Goal: Task Accomplishment & Management: Complete application form

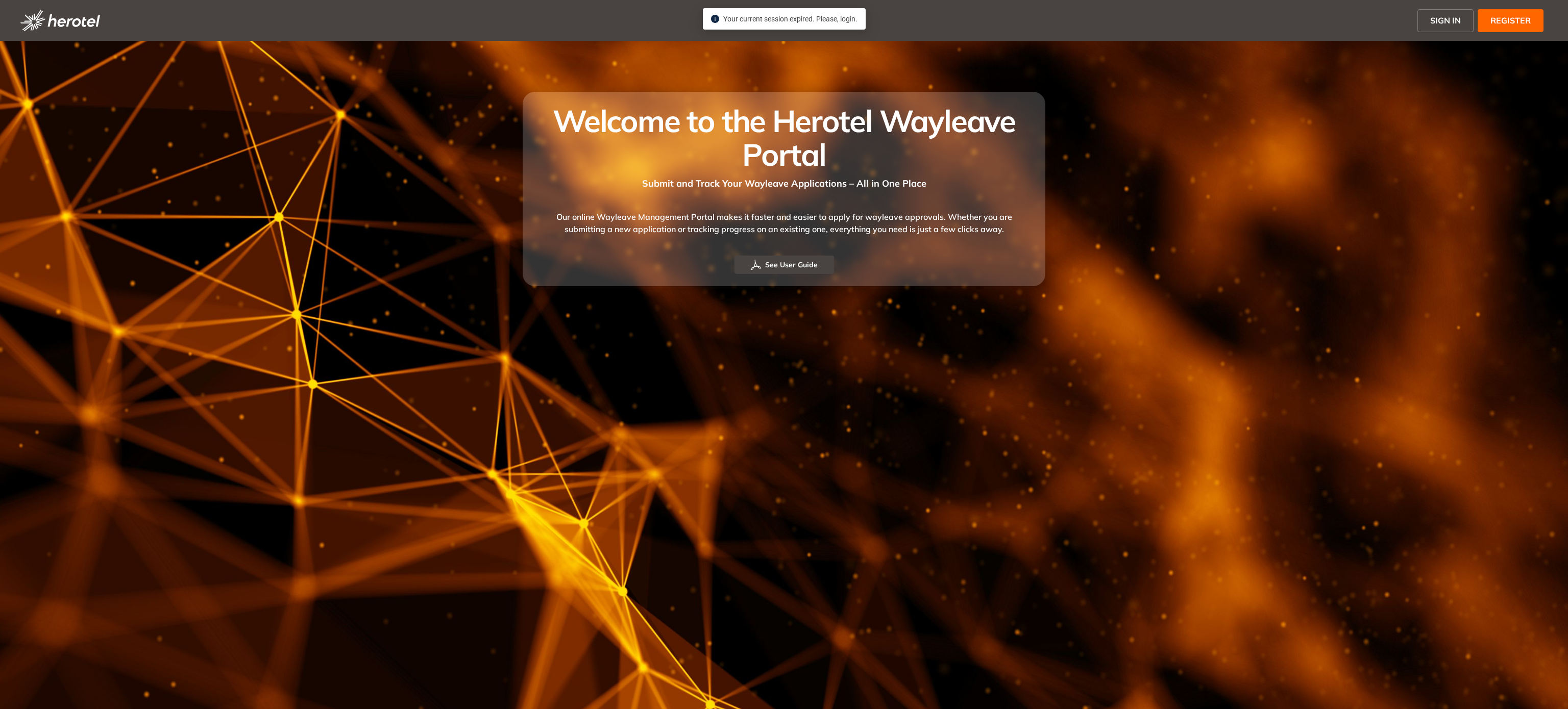
click at [1436, 24] on span "SIGN IN" at bounding box center [1445, 20] width 31 height 12
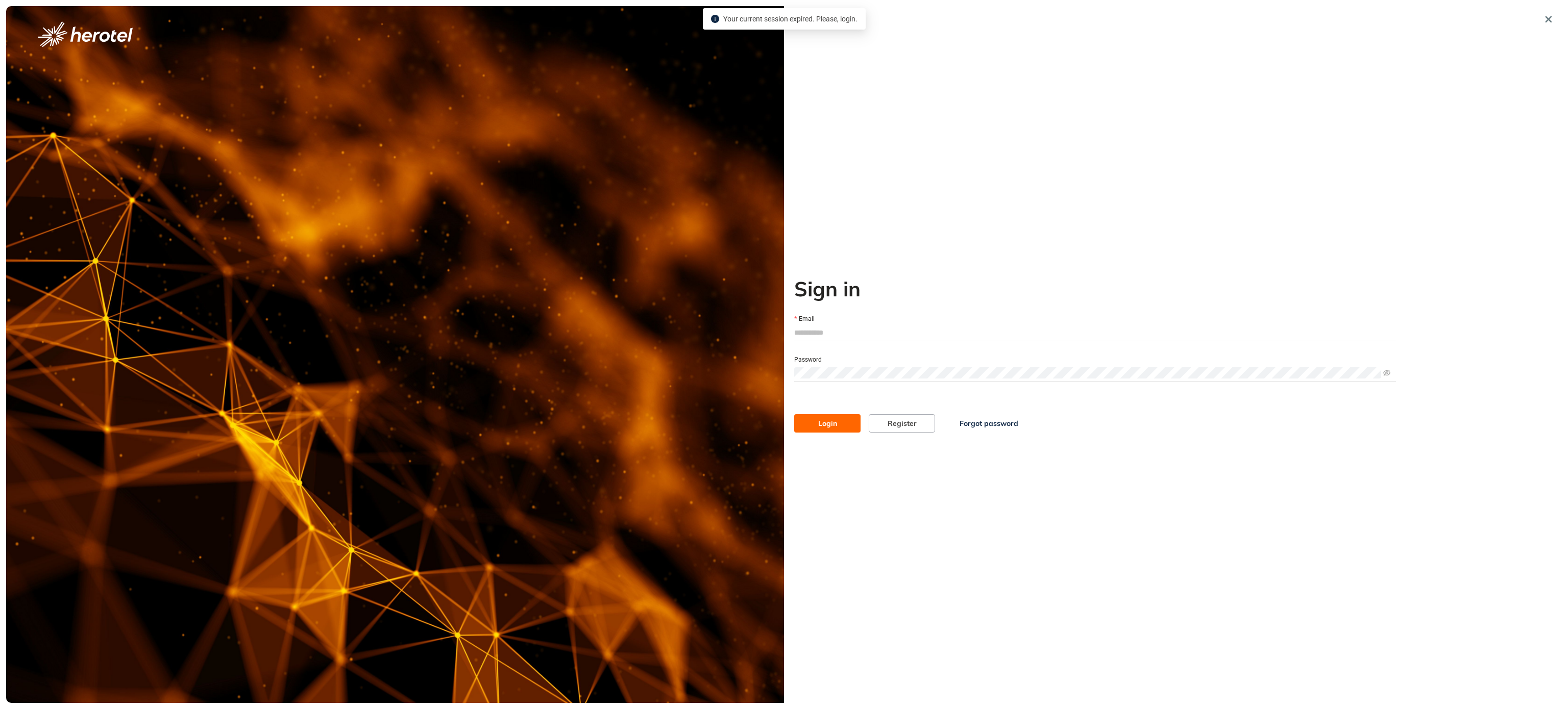
type input "**********"
click at [807, 416] on button "Login" at bounding box center [827, 424] width 66 height 18
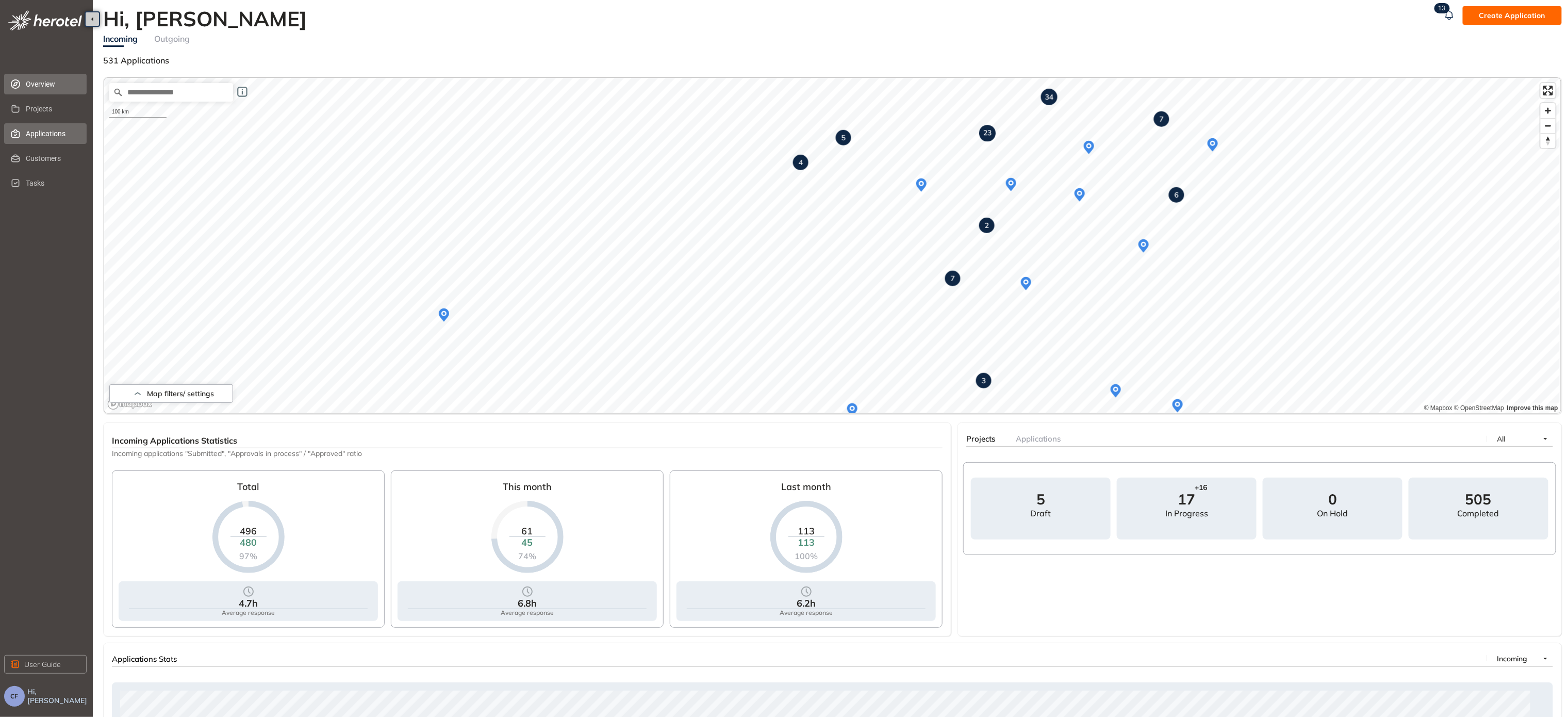
click at [33, 136] on span "Applications" at bounding box center [51, 133] width 52 height 20
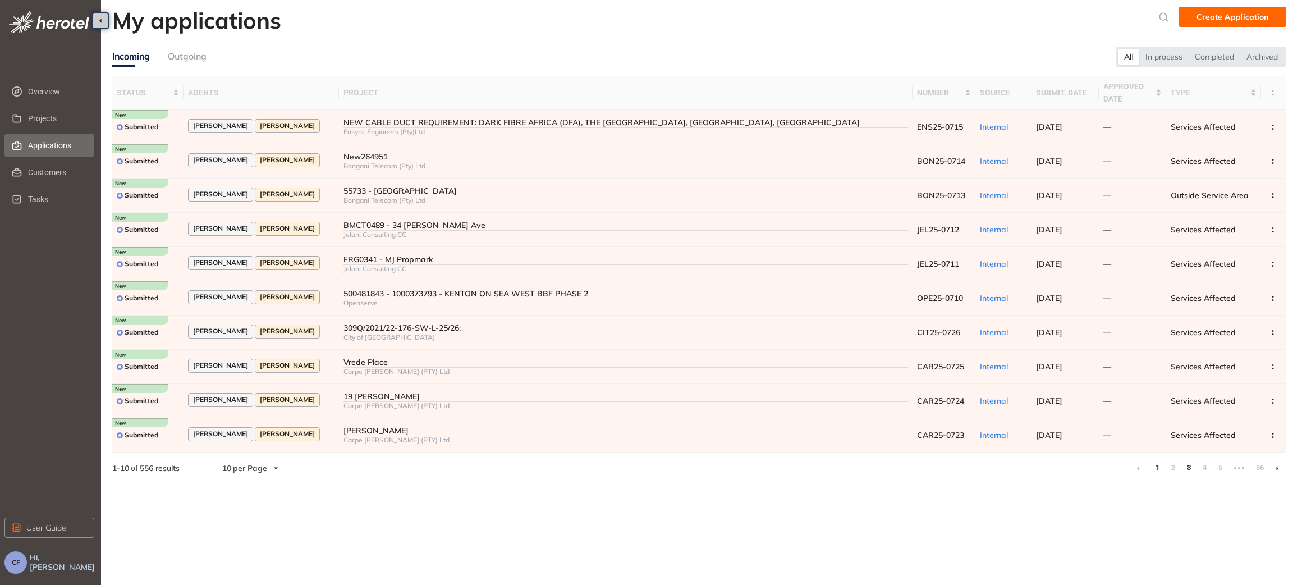
click at [1187, 468] on link "3" at bounding box center [1188, 467] width 11 height 17
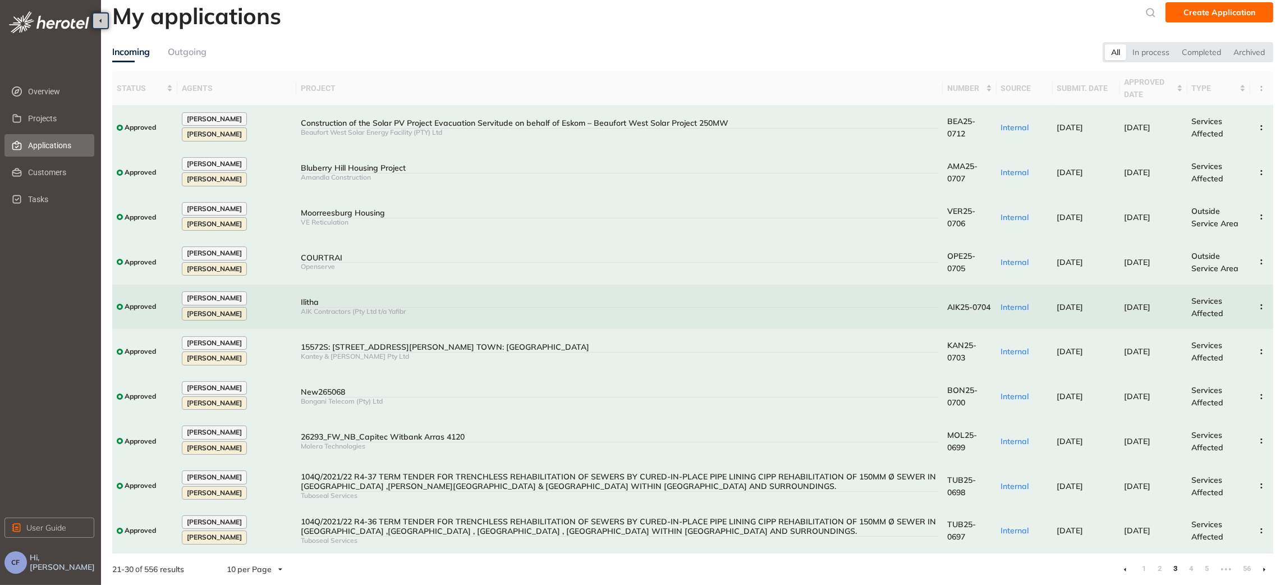
scroll to position [9, 0]
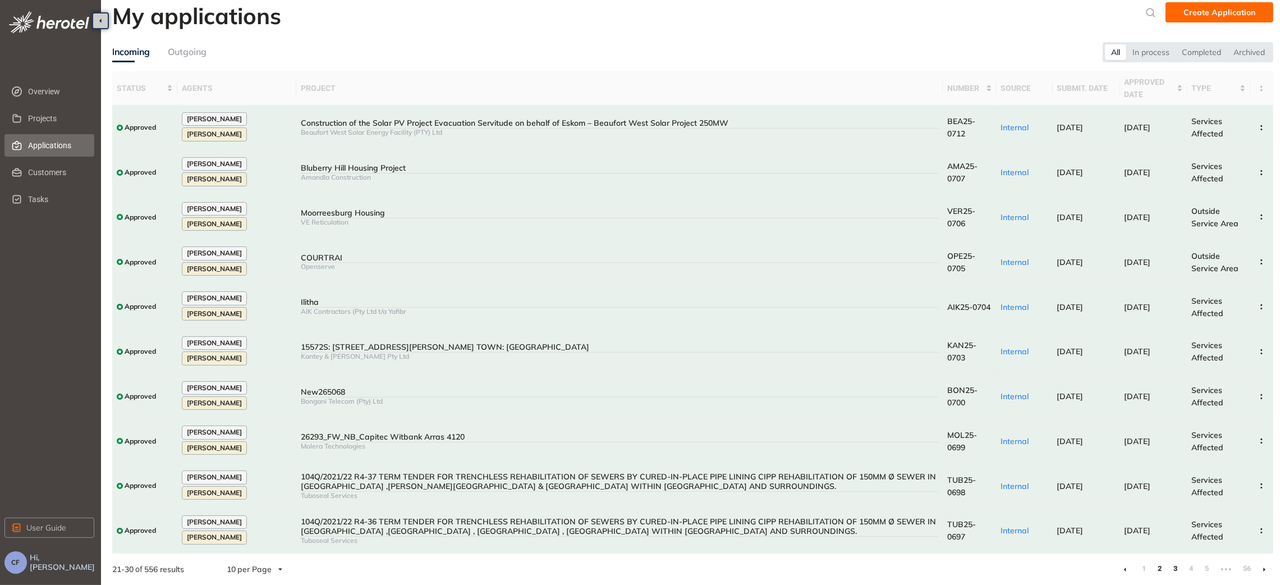
click at [1162, 569] on link "2" at bounding box center [1159, 568] width 11 height 17
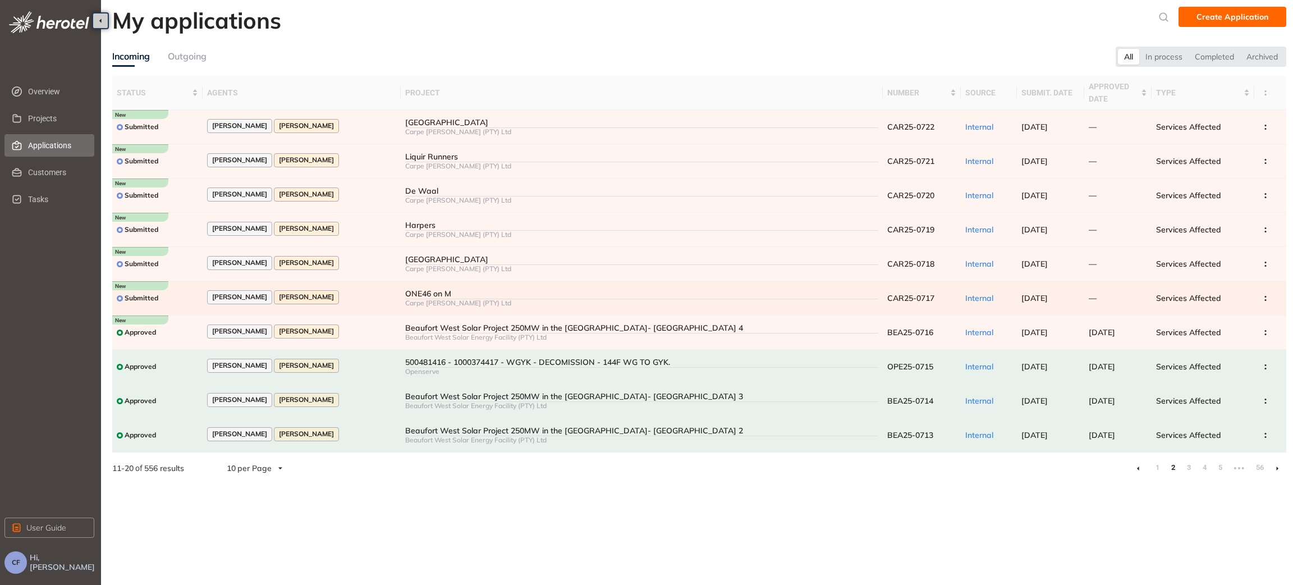
click at [383, 293] on div "[PERSON_NAME] [PERSON_NAME]" at bounding box center [301, 297] width 189 height 15
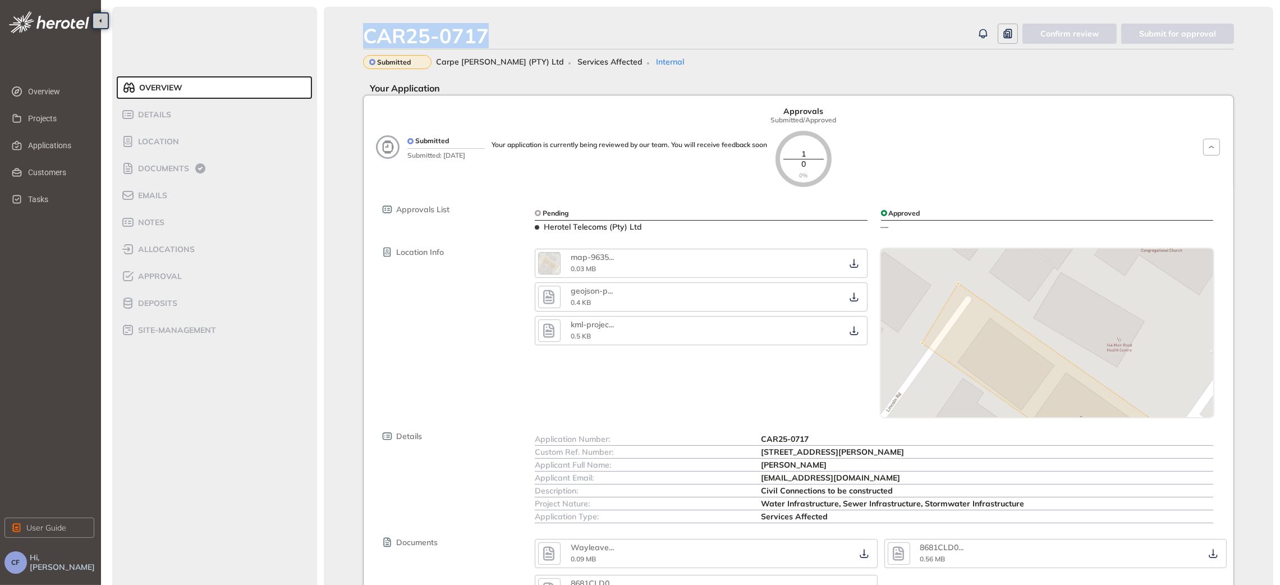
drag, startPoint x: 365, startPoint y: 30, endPoint x: 499, endPoint y: 33, distance: 133.6
click at [499, 33] on div "CAR25-0717" at bounding box center [668, 36] width 610 height 24
copy div "CAR25-0717"
click at [180, 168] on span "Documents" at bounding box center [162, 169] width 54 height 10
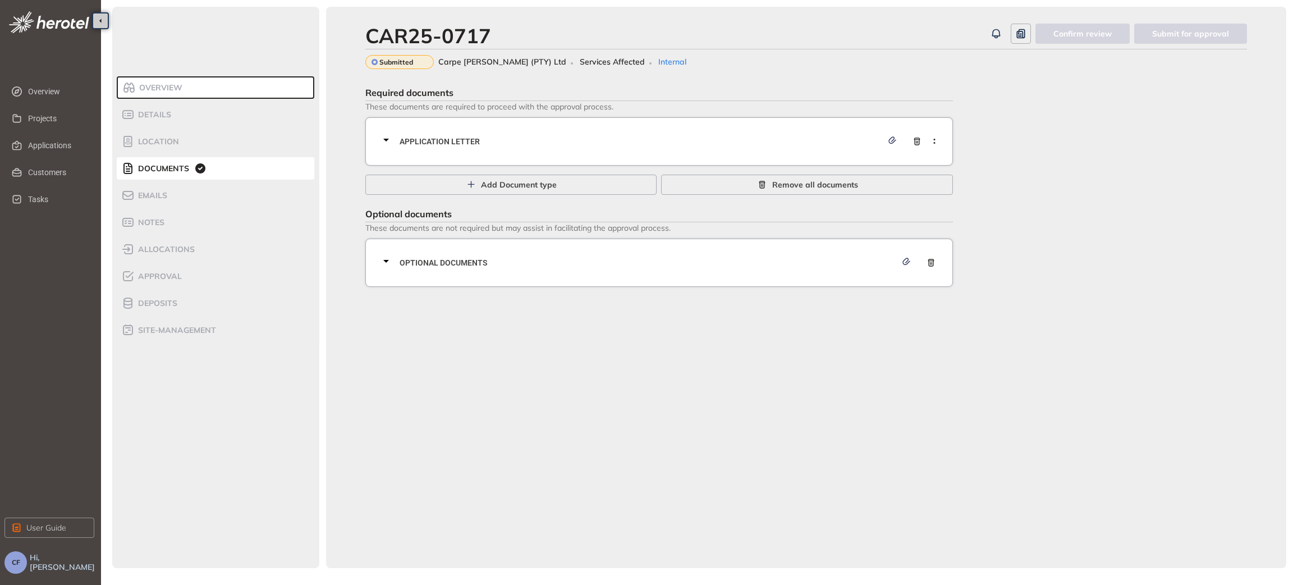
click at [494, 154] on div "Application letter" at bounding box center [662, 142] width 567 height 34
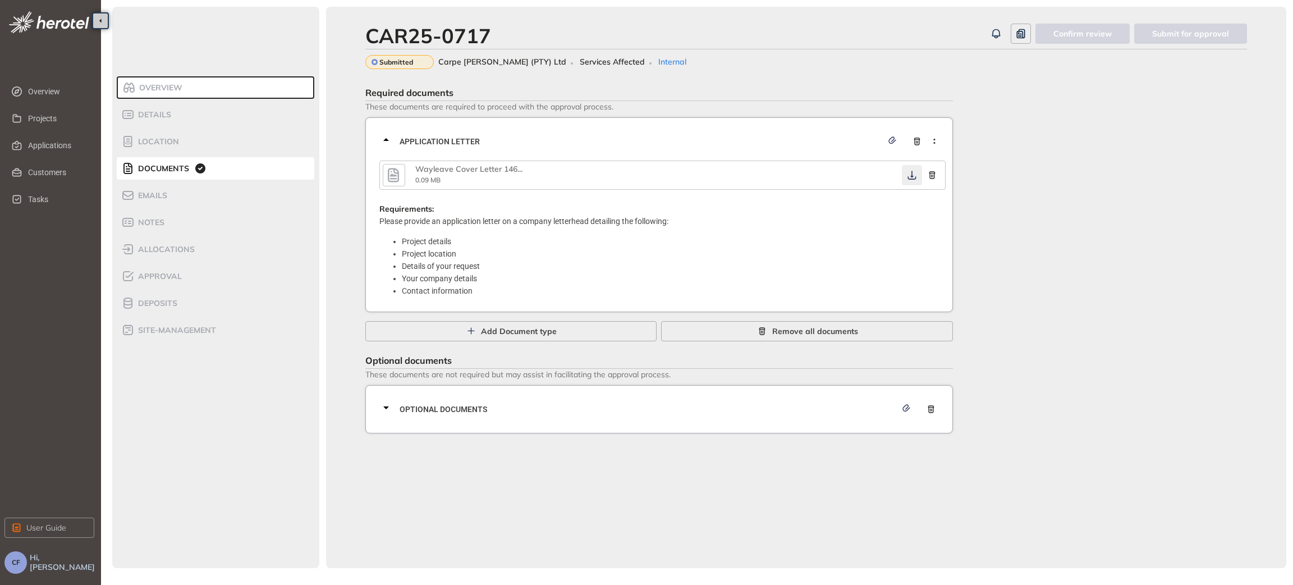
click at [910, 181] on button "button" at bounding box center [912, 175] width 20 height 20
click at [732, 414] on span "Optional documents" at bounding box center [648, 409] width 497 height 12
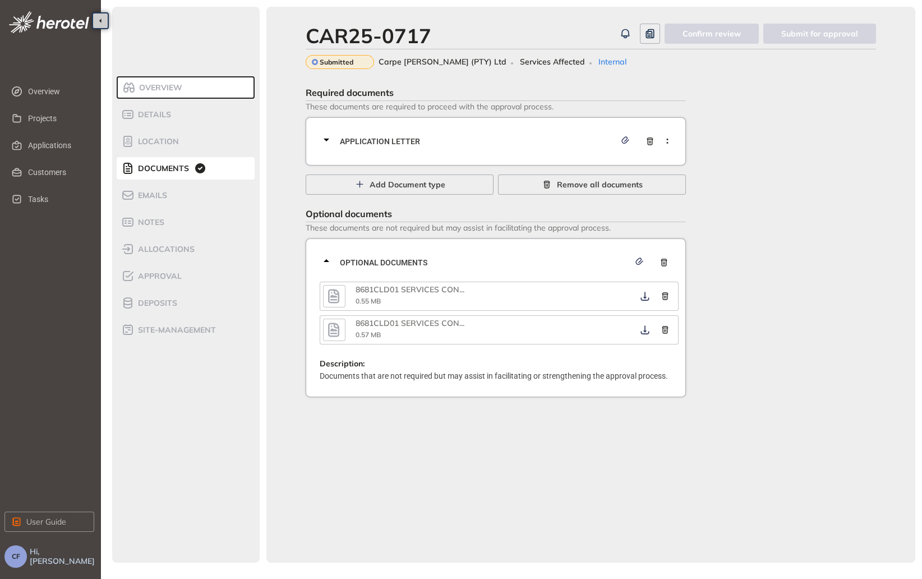
click at [562, 148] on div "Application letter" at bounding box center [499, 142] width 359 height 34
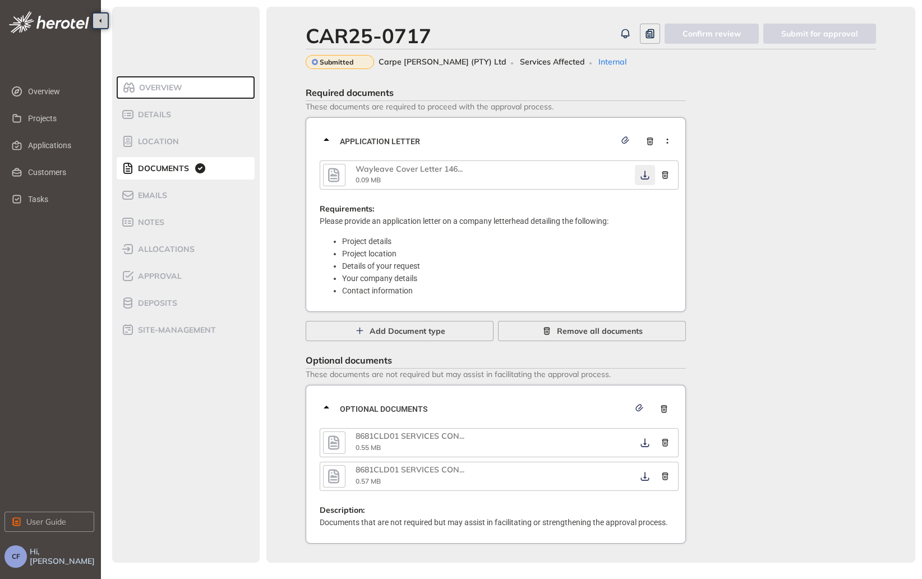
click at [648, 172] on icon "button" at bounding box center [645, 175] width 11 height 9
click at [641, 477] on icon "button" at bounding box center [645, 476] width 11 height 9
click at [646, 441] on icon "button" at bounding box center [645, 442] width 11 height 9
click at [174, 272] on span "Approval" at bounding box center [158, 277] width 47 height 10
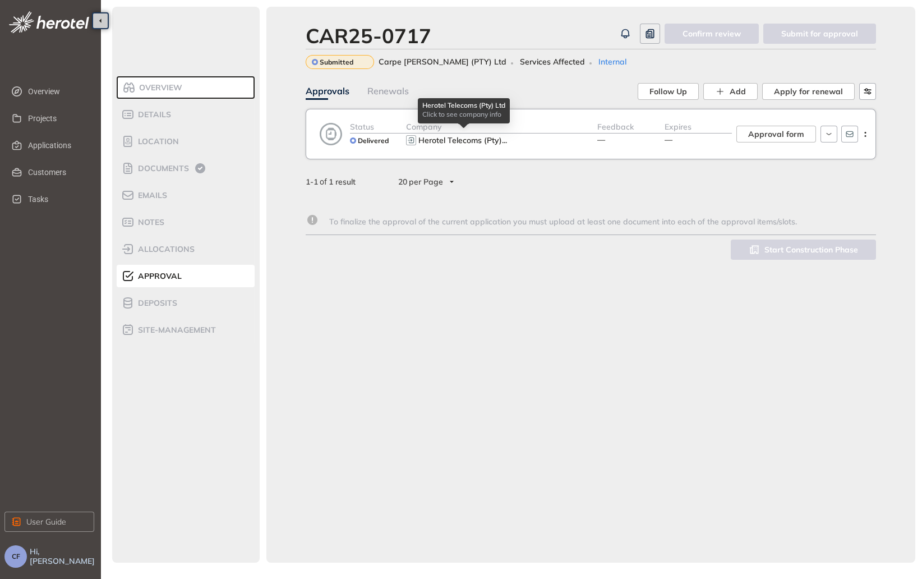
click at [513, 141] on div "Herotel Telecoms (Pty) ..." at bounding box center [501, 140] width 191 height 13
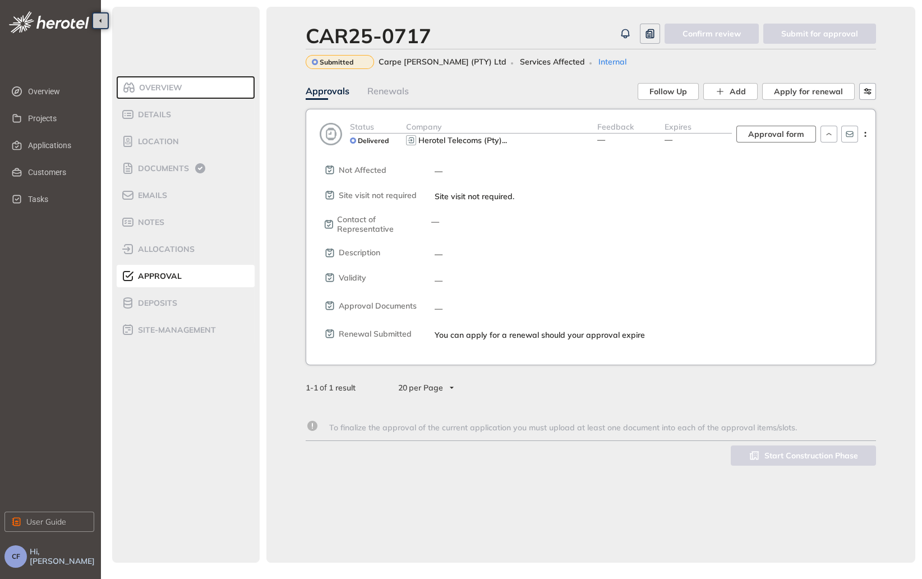
click at [791, 134] on span "Approval form" at bounding box center [777, 134] width 56 height 12
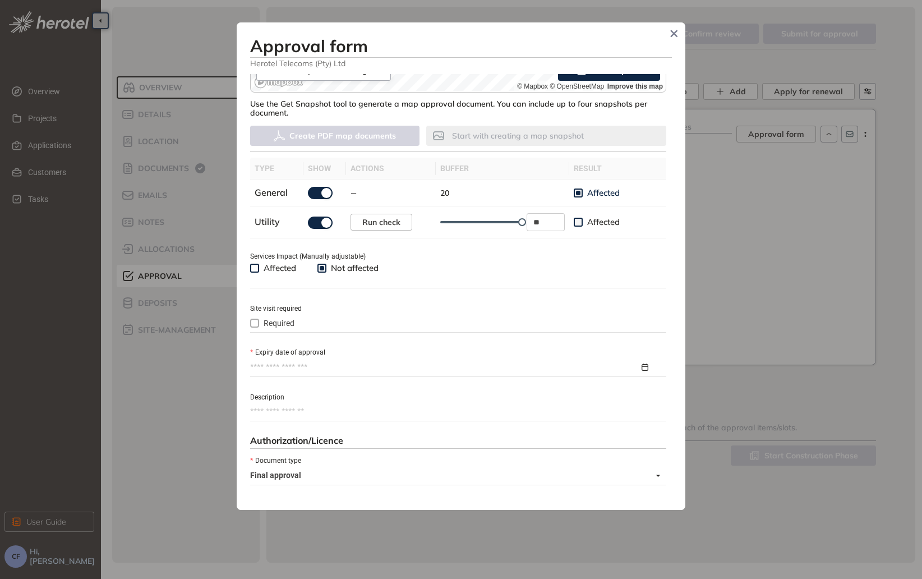
scroll to position [282, 0]
click at [412, 361] on input "Expiry date of approval" at bounding box center [444, 366] width 389 height 12
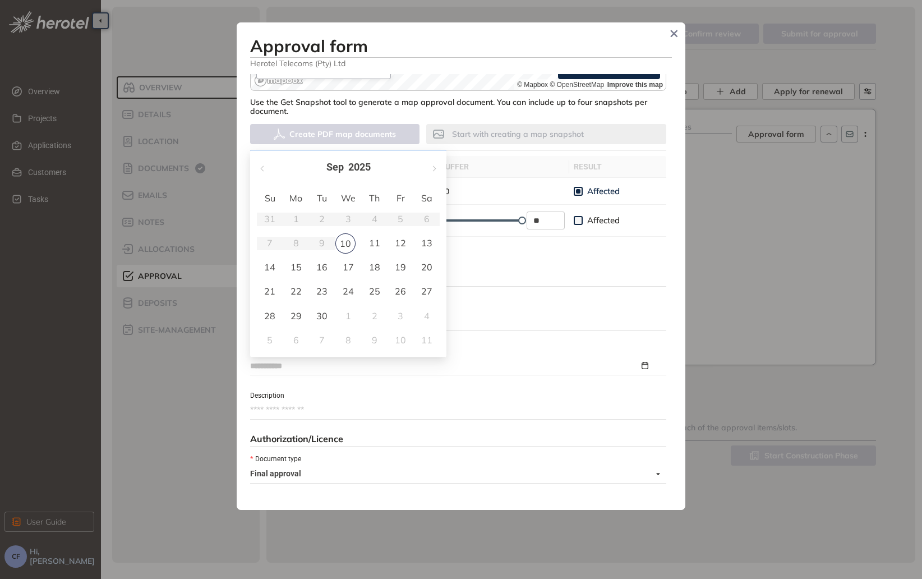
type input "**********"
click at [433, 163] on button "button" at bounding box center [434, 167] width 12 height 23
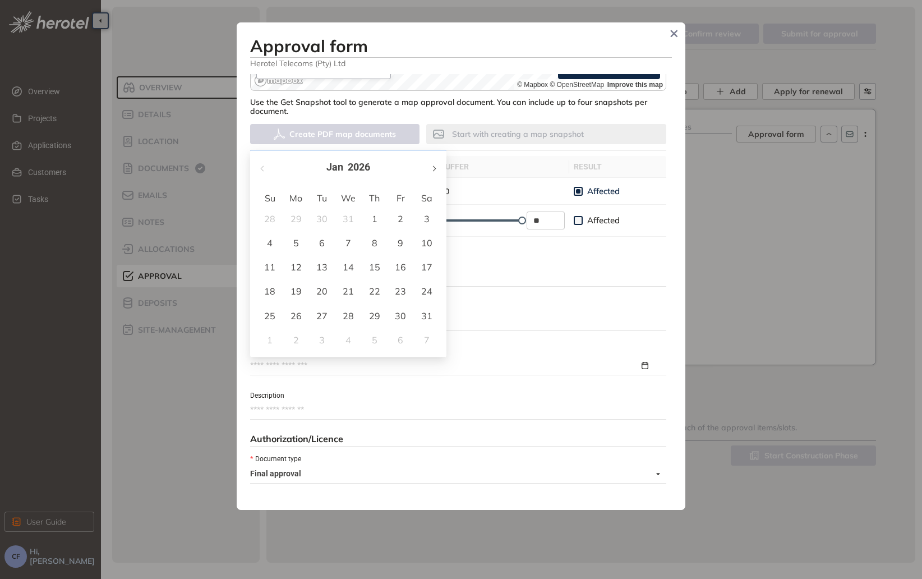
click at [433, 163] on button "button" at bounding box center [434, 167] width 12 height 23
click at [260, 165] on button "button" at bounding box center [263, 167] width 12 height 23
type input "**********"
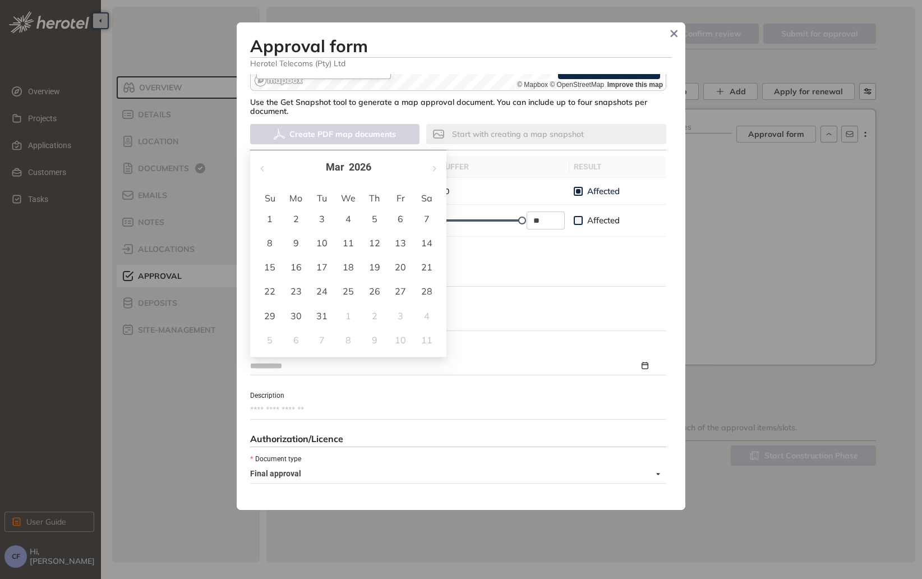
click at [322, 237] on div "10" at bounding box center [321, 242] width 13 height 13
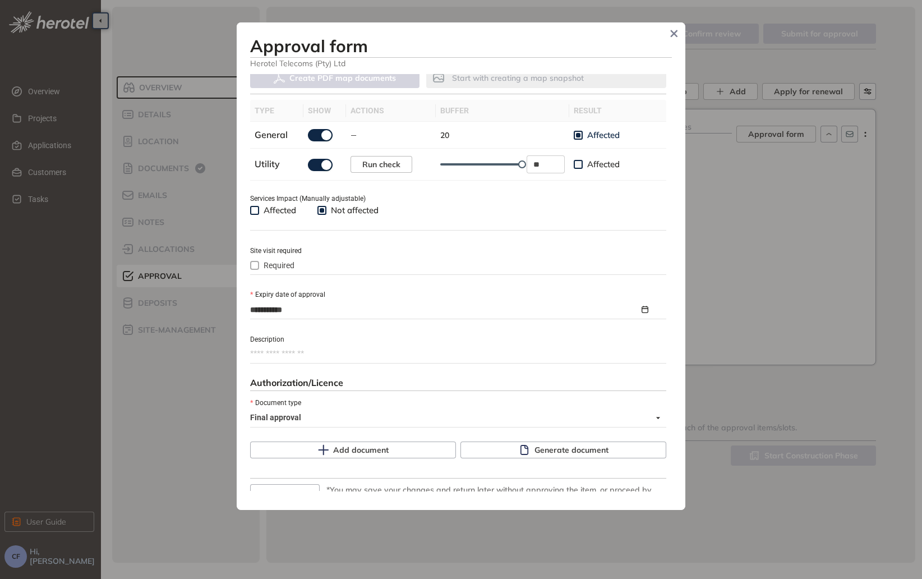
scroll to position [398, 0]
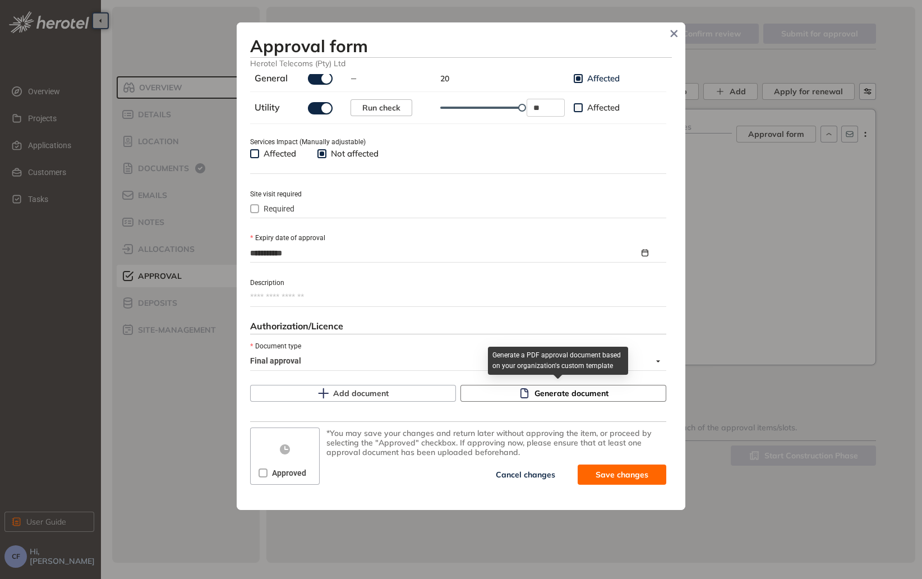
click at [576, 388] on span "Generate document" at bounding box center [572, 393] width 74 height 12
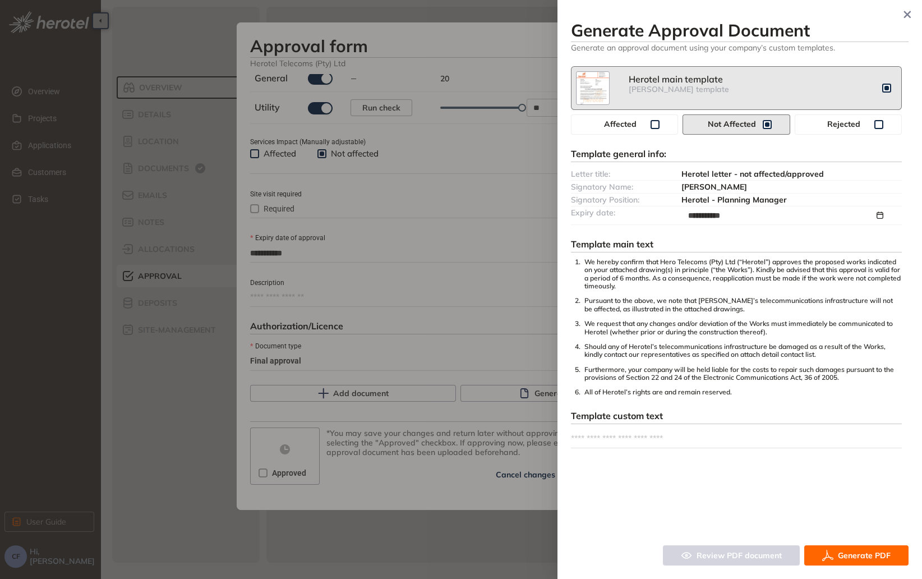
click at [840, 555] on span "Generate PDF" at bounding box center [864, 555] width 53 height 12
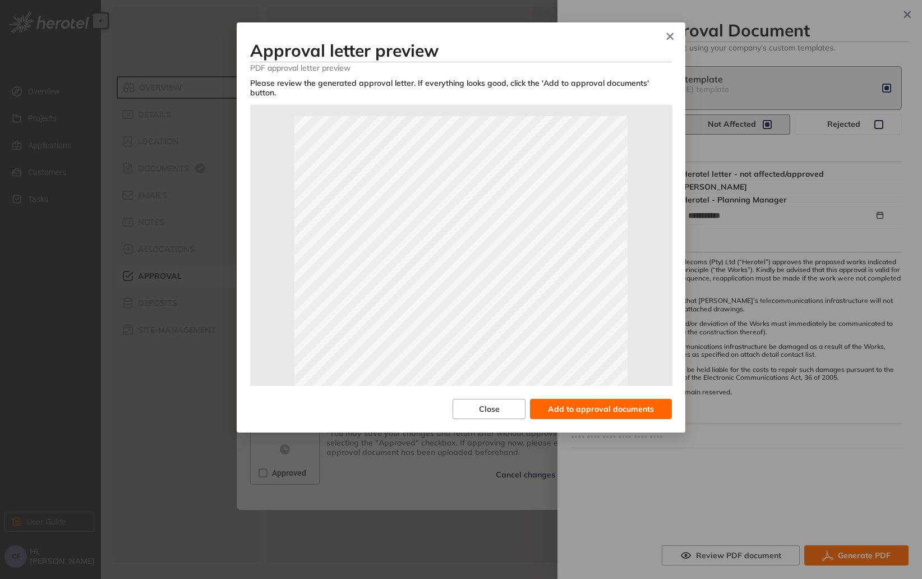
click at [581, 403] on span "Add to approval documents" at bounding box center [601, 409] width 106 height 12
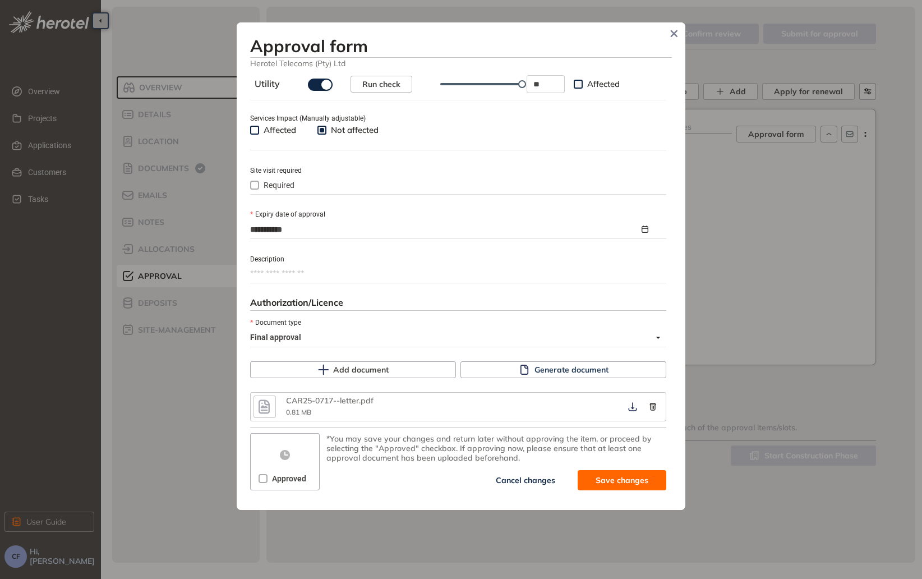
scroll to position [427, 0]
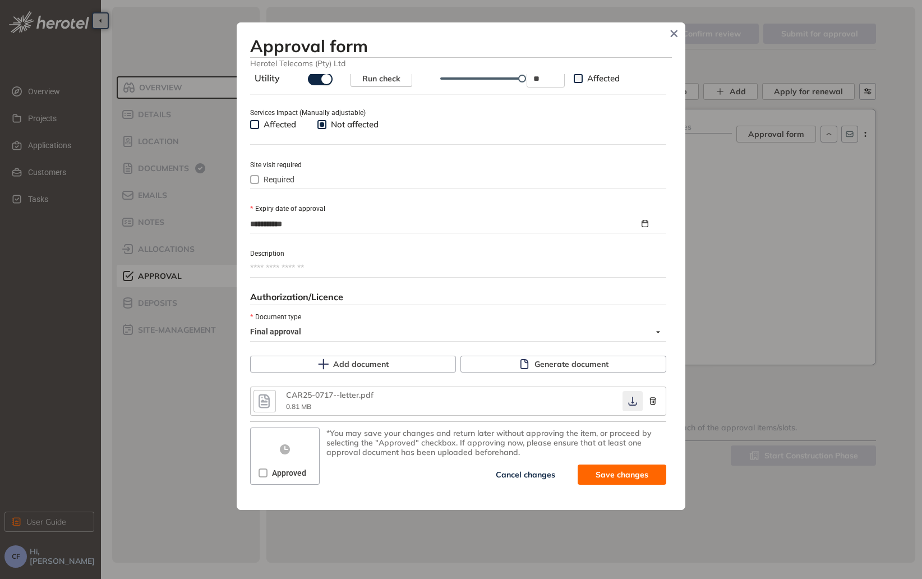
click at [627, 407] on button "button" at bounding box center [633, 401] width 20 height 20
click at [265, 470] on span at bounding box center [263, 473] width 9 height 9
click at [627, 403] on icon "button" at bounding box center [632, 401] width 11 height 9
click at [594, 473] on span "Save and approve" at bounding box center [614, 475] width 70 height 12
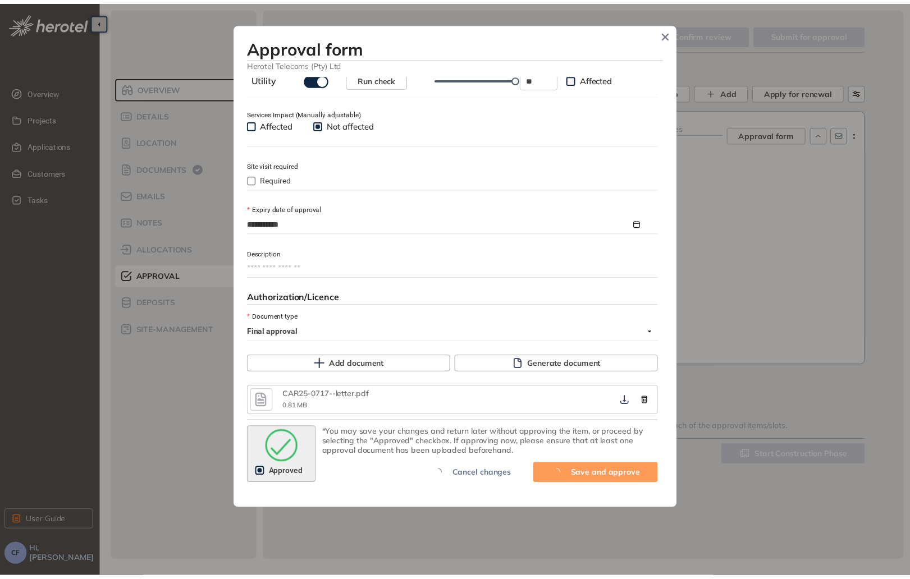
scroll to position [446, 0]
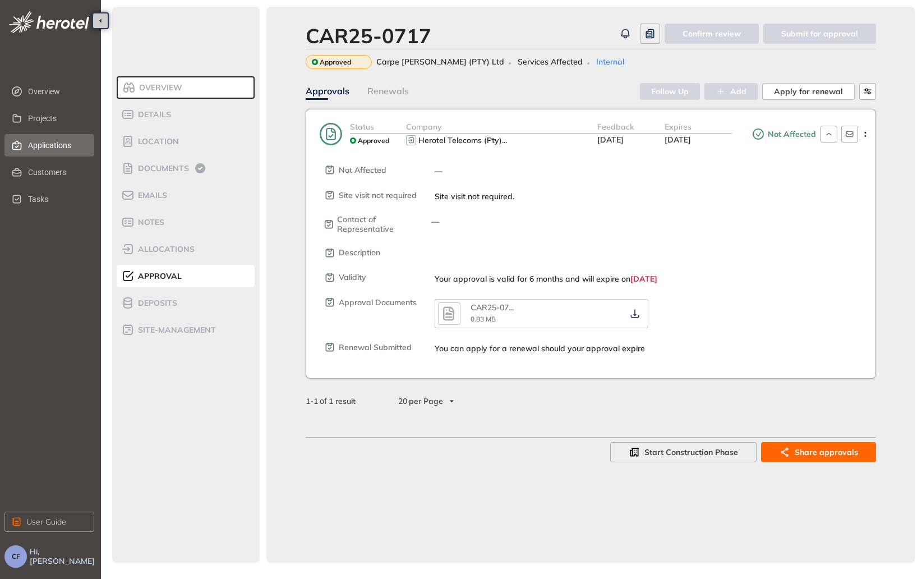
click at [57, 144] on span "Applications" at bounding box center [56, 145] width 57 height 22
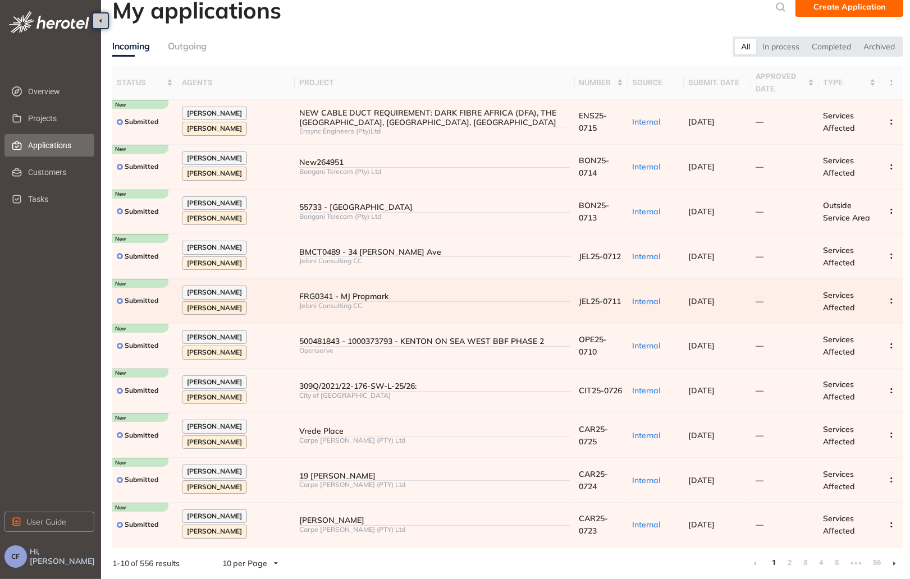
scroll to position [15, 0]
click at [791, 558] on link "2" at bounding box center [789, 562] width 11 height 17
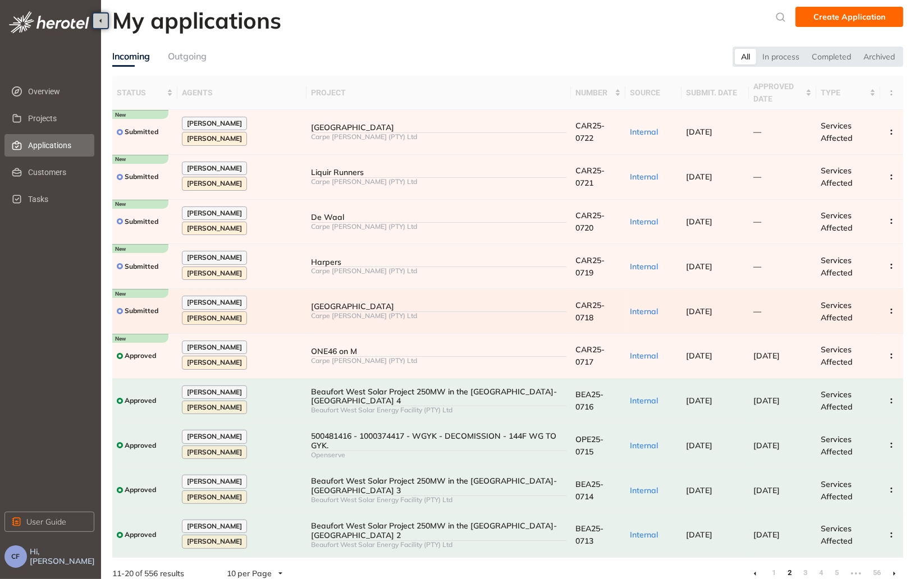
click at [447, 314] on div "Carpe [PERSON_NAME] (PTY) Ltd" at bounding box center [438, 316] width 255 height 8
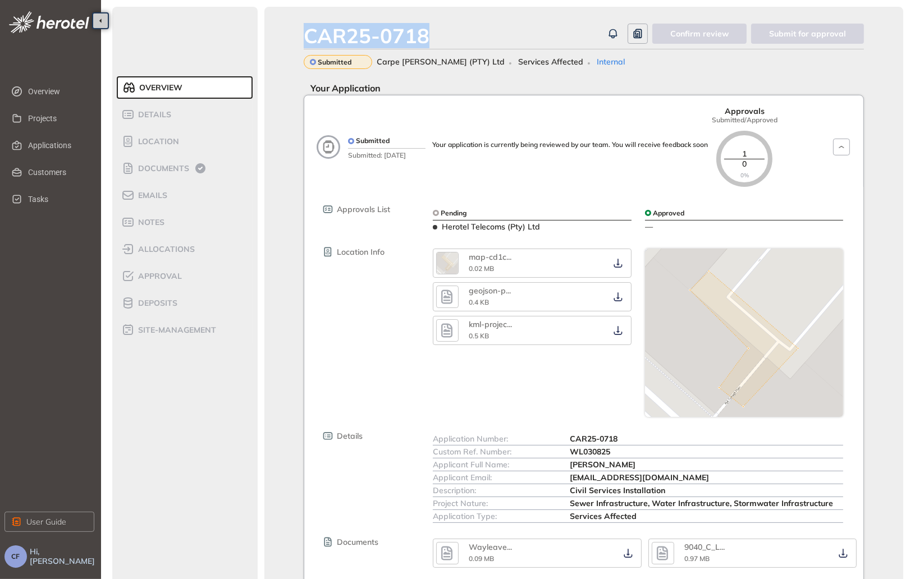
drag, startPoint x: 443, startPoint y: 39, endPoint x: 292, endPoint y: 29, distance: 150.7
click at [292, 29] on div "CAR25-0718 Confirm review Submit for approval Submitted Carpe [PERSON_NAME] (PT…" at bounding box center [583, 338] width 639 height 662
copy div "CAR25-0718"
click at [171, 165] on span "Documents" at bounding box center [162, 169] width 54 height 10
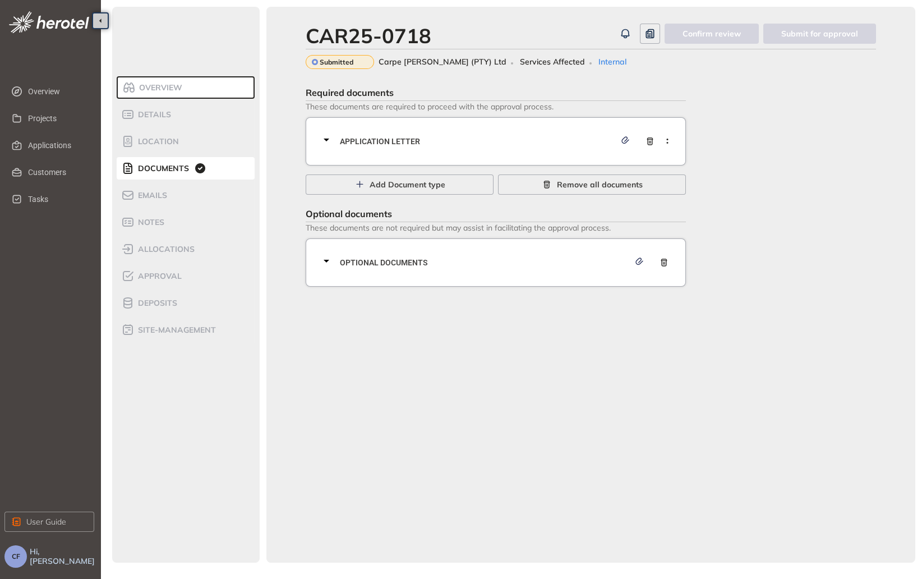
click at [438, 130] on div "Application letter" at bounding box center [499, 142] width 359 height 34
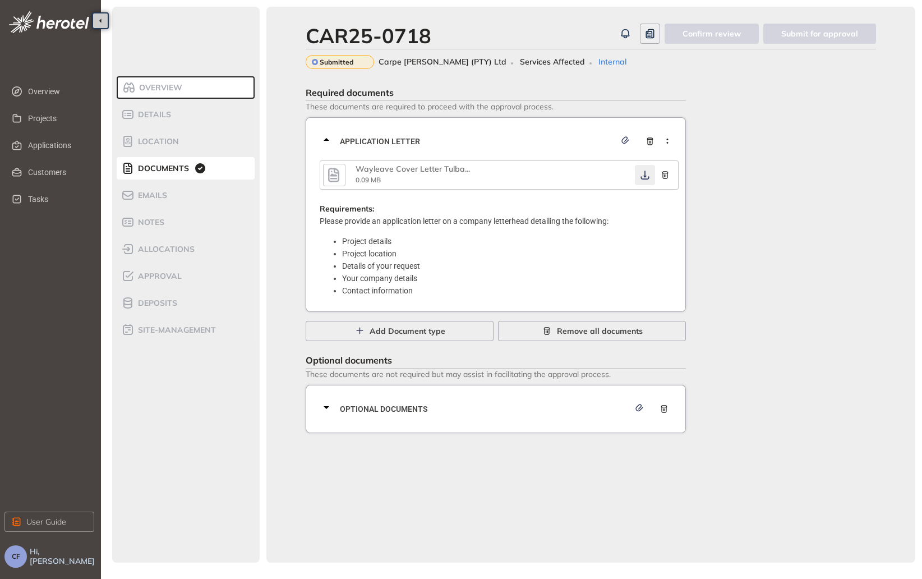
click at [644, 177] on icon "button" at bounding box center [645, 175] width 8 height 9
click at [490, 402] on div "Optional documents" at bounding box center [499, 409] width 359 height 34
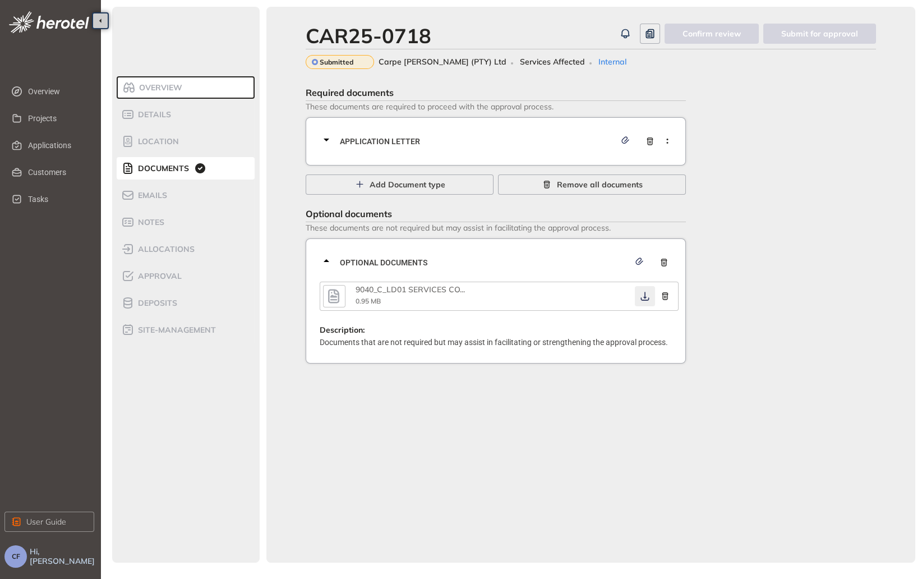
click at [644, 301] on icon "button" at bounding box center [645, 296] width 8 height 9
click at [163, 275] on span "Approval" at bounding box center [158, 277] width 47 height 10
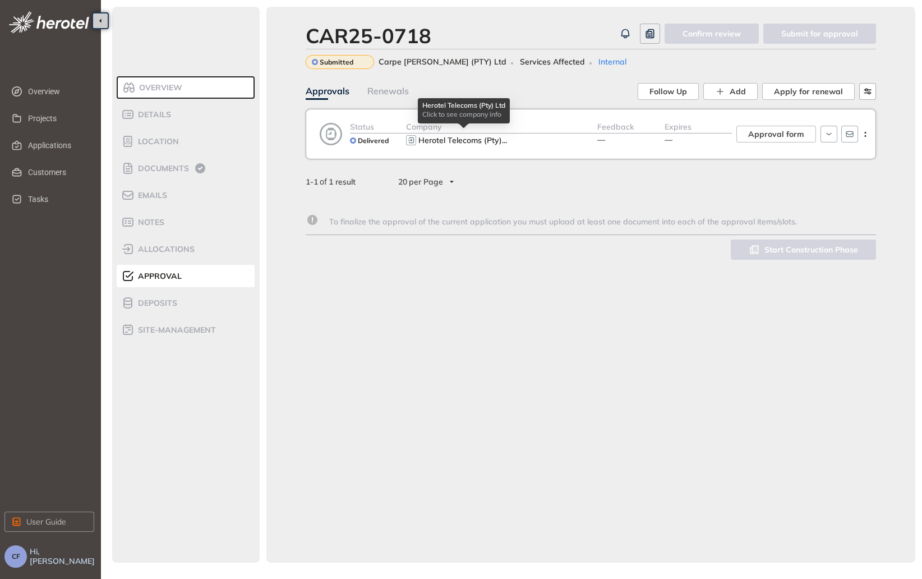
click at [502, 141] on span "..." at bounding box center [504, 140] width 5 height 10
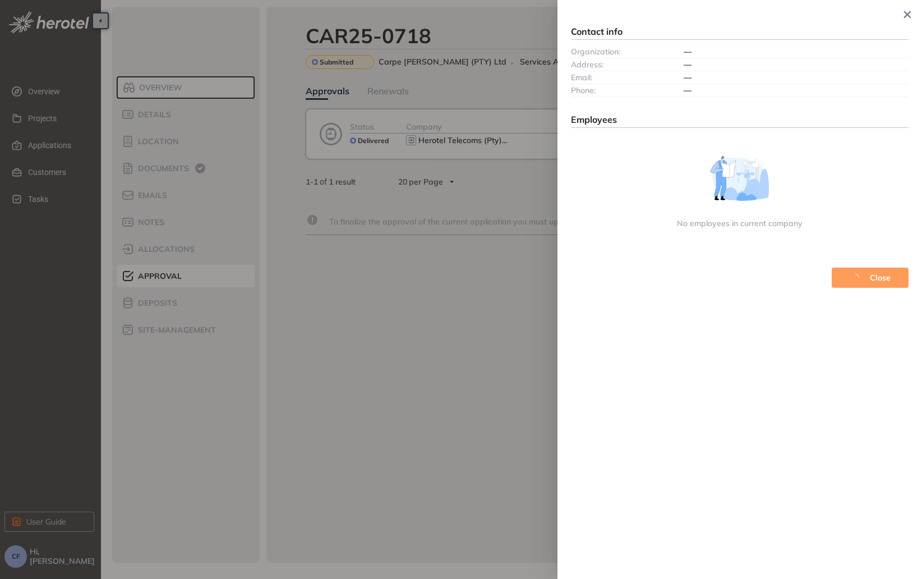
click at [504, 150] on div at bounding box center [461, 289] width 922 height 579
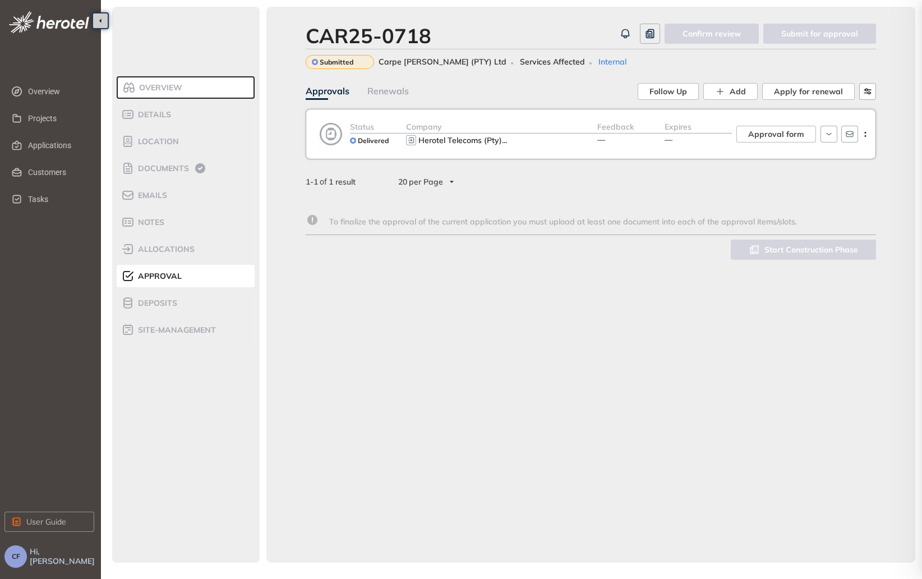
click at [509, 146] on button "Herotel Telecoms (Pty) ..." at bounding box center [463, 140] width 93 height 13
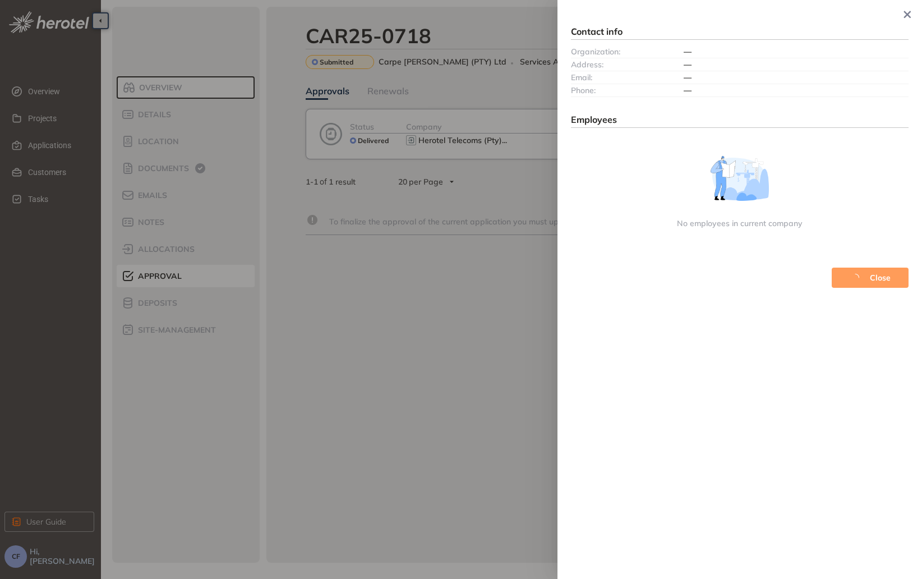
click at [341, 135] on div at bounding box center [461, 289] width 922 height 579
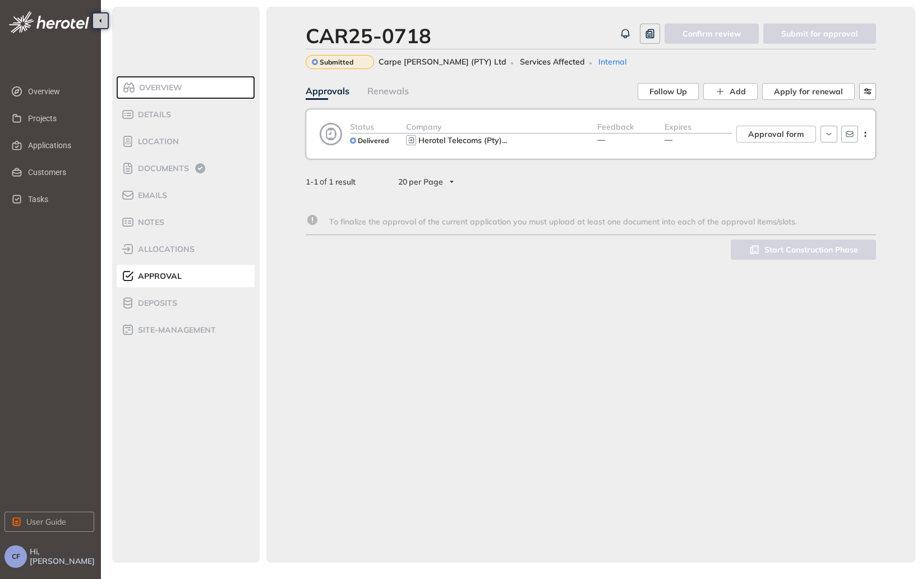
click at [347, 146] on div "Status Delivered Company Herotel Telecoms (Pty) ... Feedback — Expires — Approv…" at bounding box center [609, 134] width 532 height 27
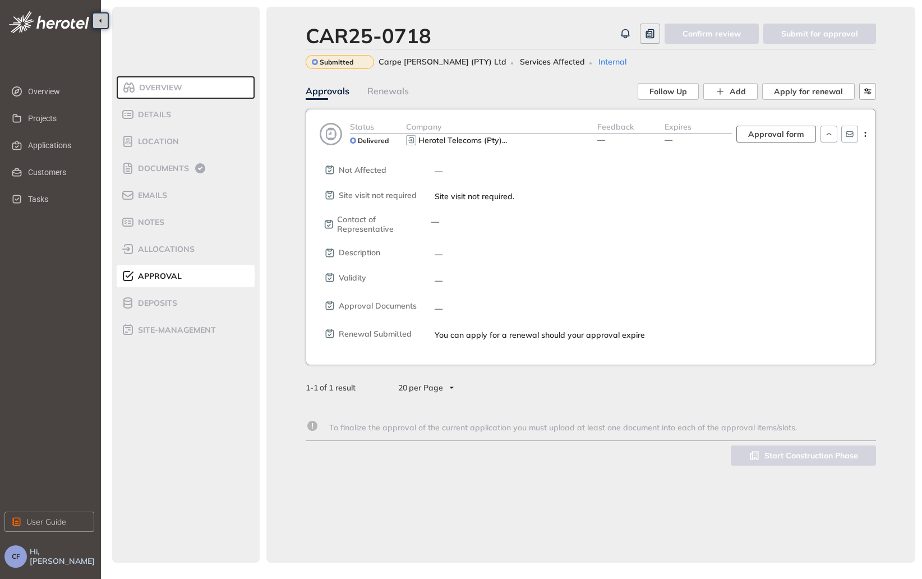
click at [765, 137] on span "Approval form" at bounding box center [777, 134] width 56 height 12
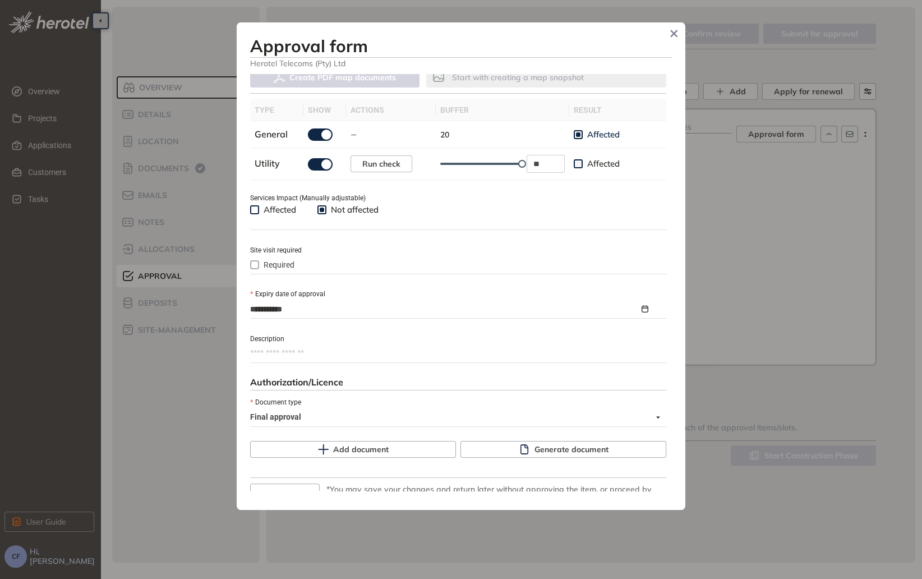
scroll to position [398, 0]
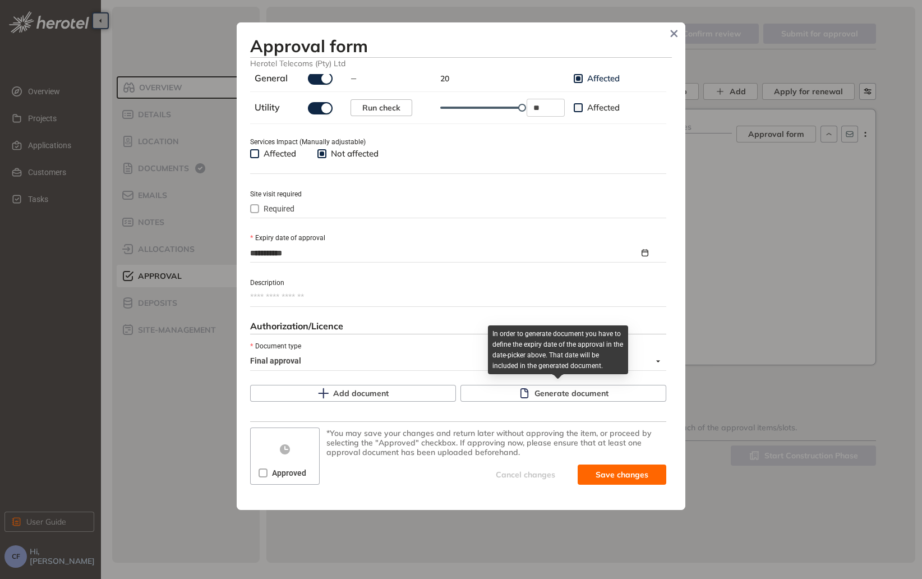
click at [492, 385] on div "Generate document" at bounding box center [564, 393] width 206 height 17
click at [494, 392] on button "Generate document" at bounding box center [564, 393] width 206 height 17
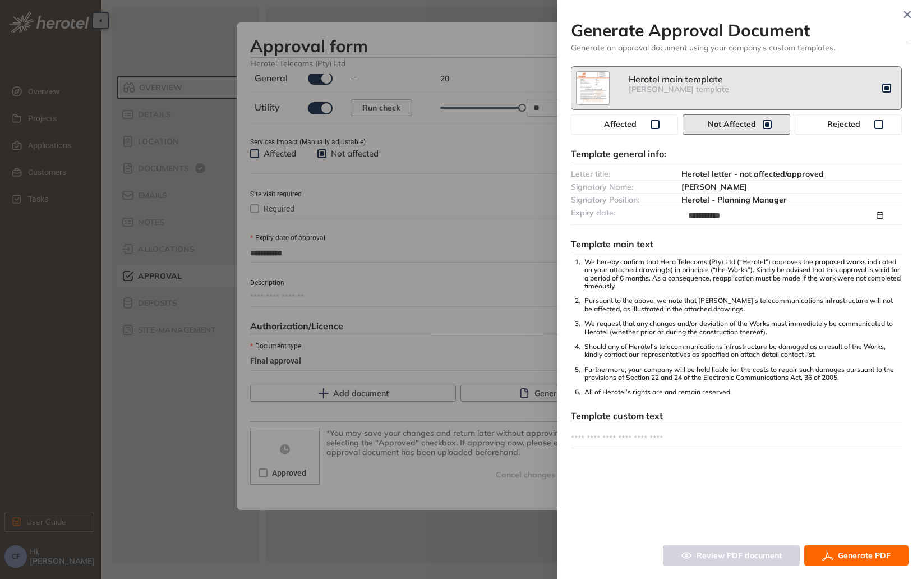
click at [832, 549] on icon "button" at bounding box center [828, 555] width 11 height 13
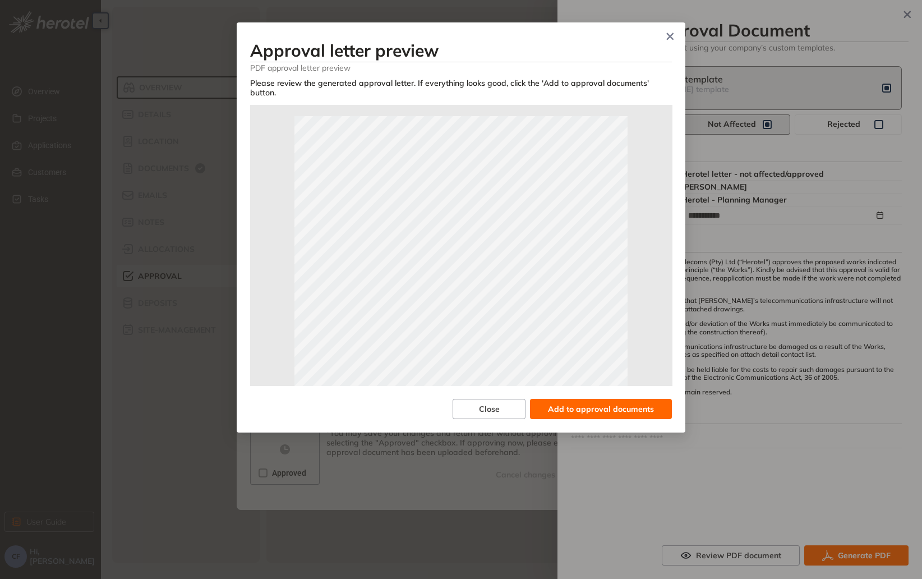
click at [595, 403] on span "Add to approval documents" at bounding box center [601, 409] width 106 height 12
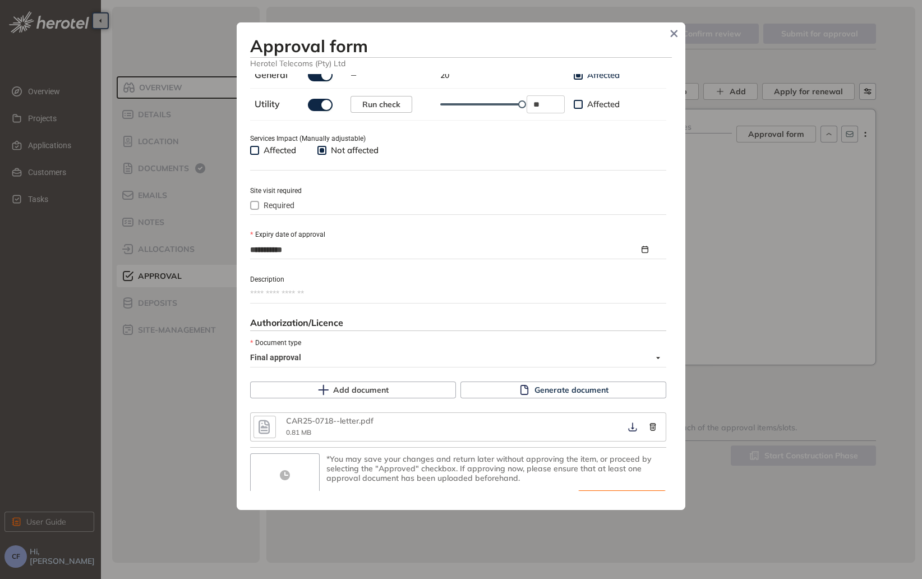
scroll to position [427, 0]
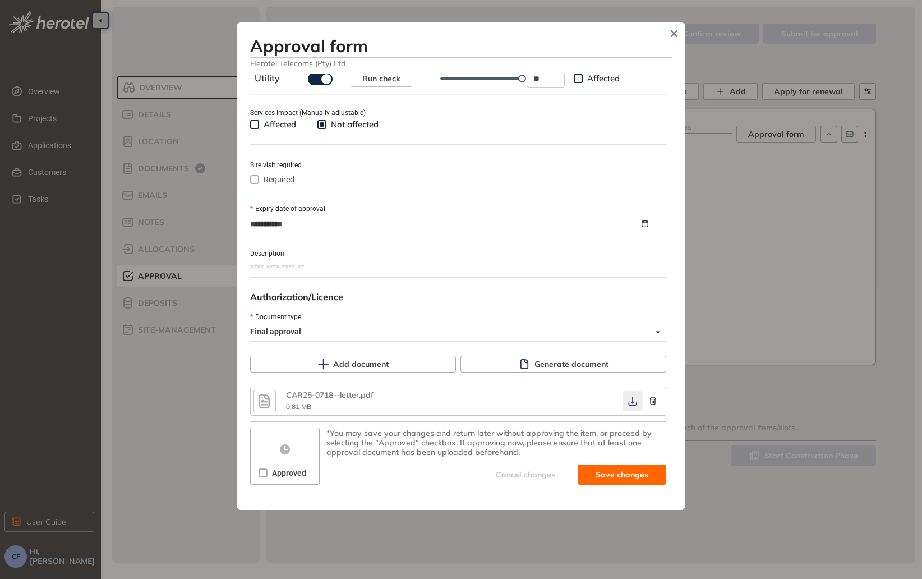
click at [627, 406] on icon "button" at bounding box center [632, 401] width 11 height 9
click at [268, 471] on span "Approved" at bounding box center [289, 473] width 43 height 12
click at [628, 473] on span "Save and approve" at bounding box center [614, 475] width 70 height 12
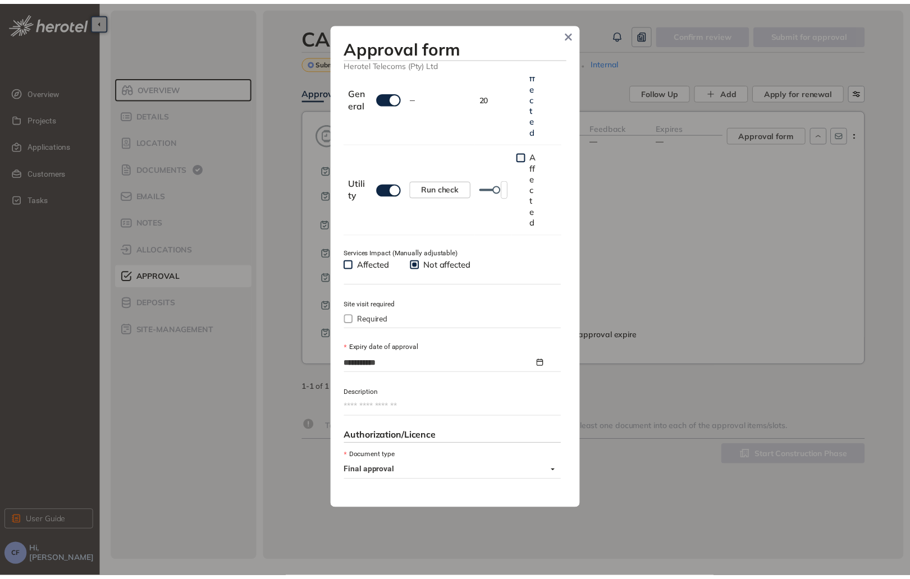
scroll to position [446, 0]
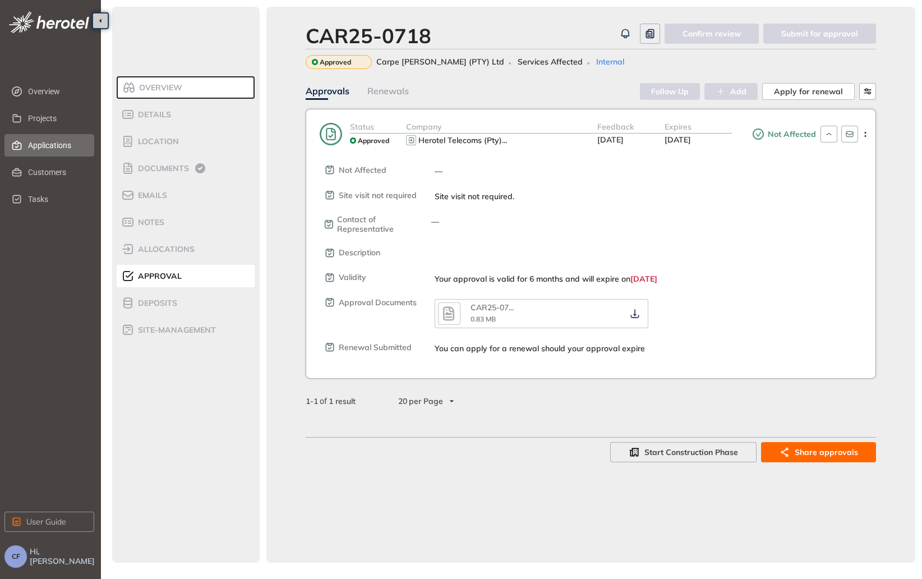
click at [55, 141] on span "Applications" at bounding box center [56, 145] width 57 height 22
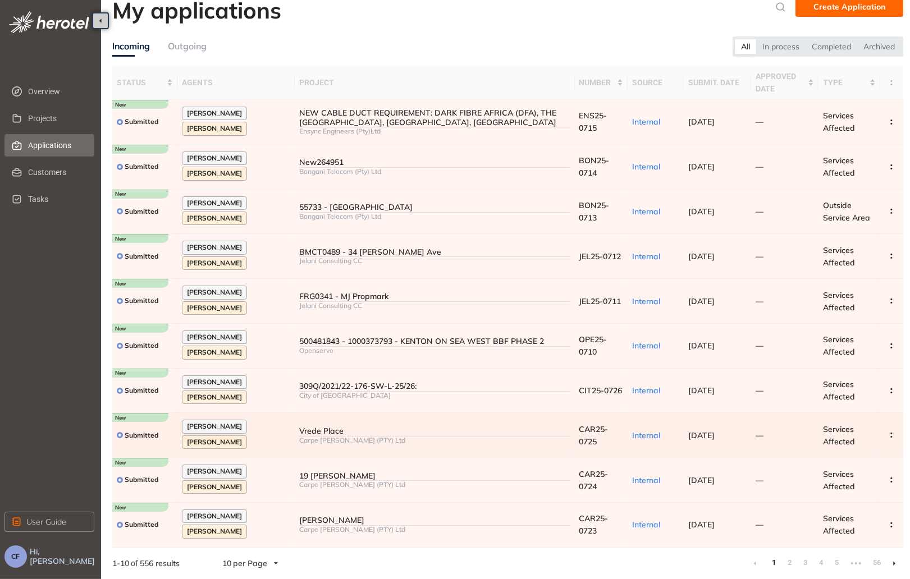
scroll to position [15, 0]
click at [789, 559] on link "2" at bounding box center [789, 562] width 11 height 17
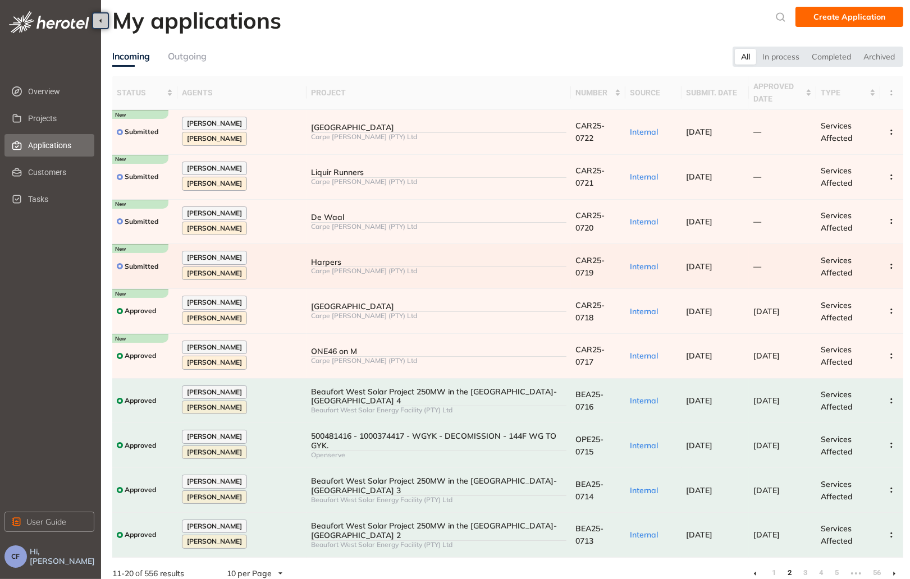
click at [433, 270] on div "Carpe [PERSON_NAME] (PTY) Ltd" at bounding box center [438, 271] width 255 height 8
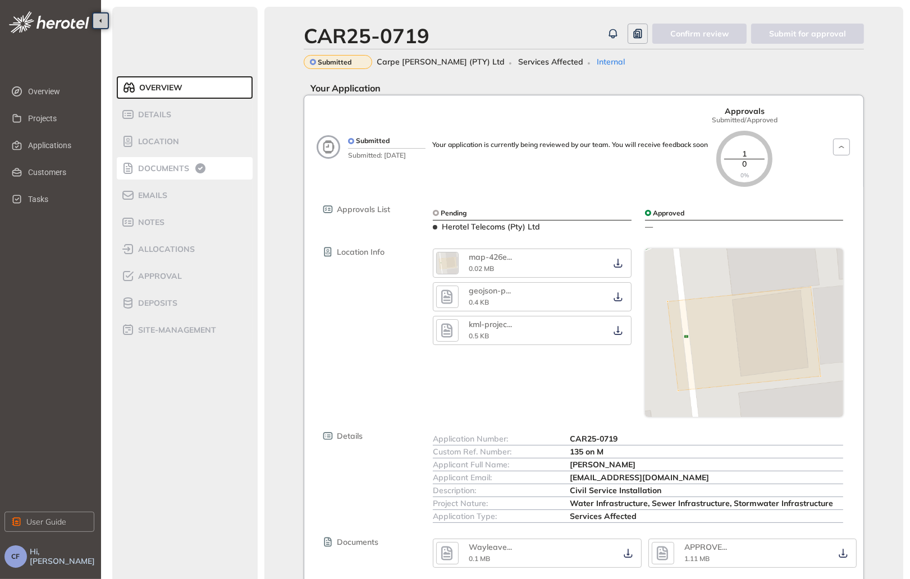
click at [171, 164] on span "Documents" at bounding box center [162, 169] width 54 height 10
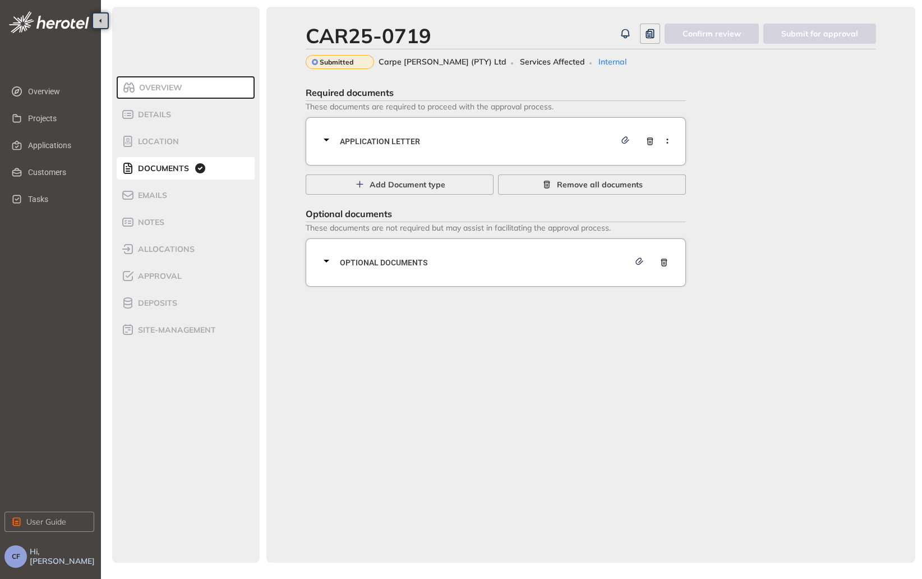
click at [388, 131] on div "Application letter" at bounding box center [499, 142] width 359 height 34
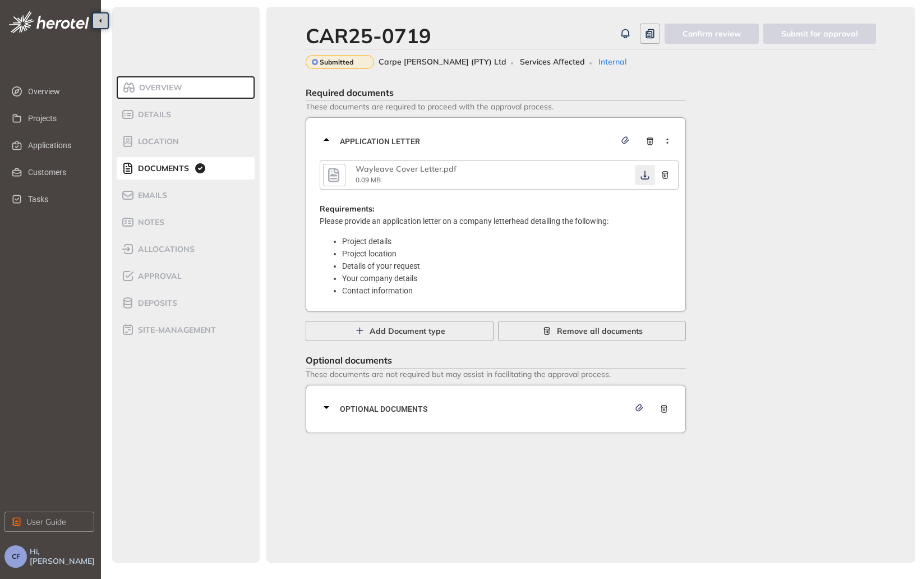
click at [647, 176] on icon "button" at bounding box center [645, 175] width 11 height 9
drag, startPoint x: 494, startPoint y: 406, endPoint x: 506, endPoint y: 402, distance: 13.1
click at [494, 407] on span "Optional documents" at bounding box center [485, 409] width 290 height 12
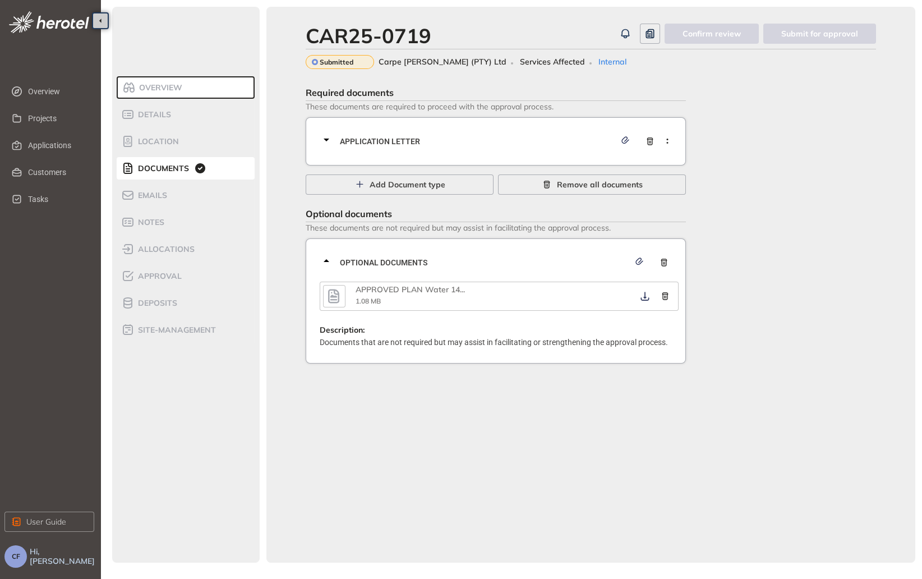
click at [524, 397] on div "CAR25-0719 Confirm review Submit for approval Submitted Carpe [PERSON_NAME] (PT…" at bounding box center [591, 285] width 649 height 556
click at [640, 298] on icon "button" at bounding box center [645, 296] width 11 height 9
click at [150, 278] on span "Approval" at bounding box center [158, 277] width 47 height 10
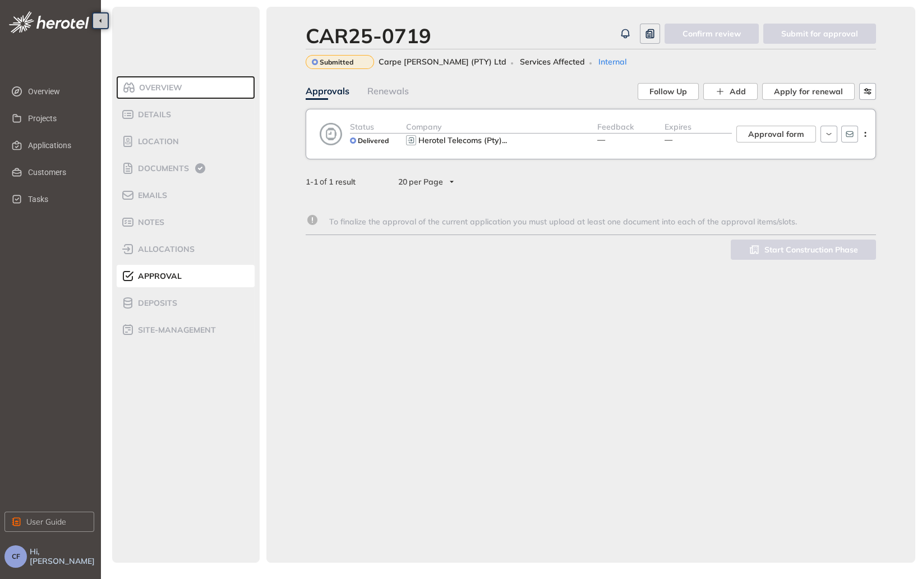
click at [350, 148] on div "Delivered" at bounding box center [369, 141] width 39 height 14
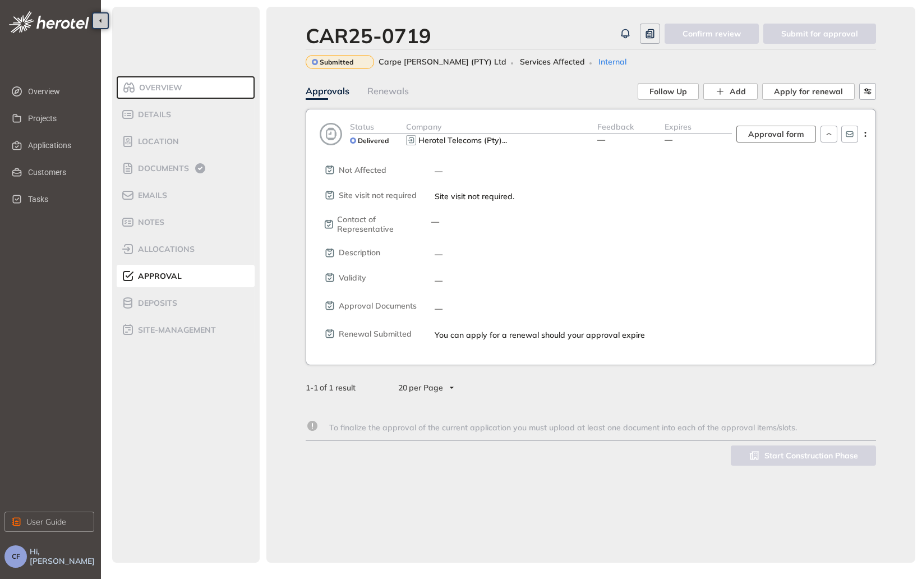
click at [780, 134] on span "Approval form" at bounding box center [777, 134] width 56 height 12
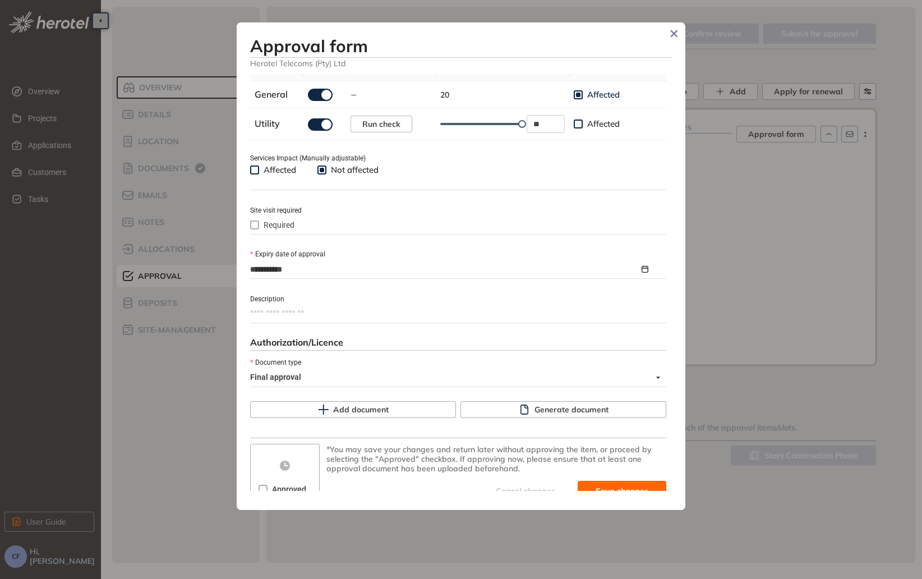
scroll to position [398, 0]
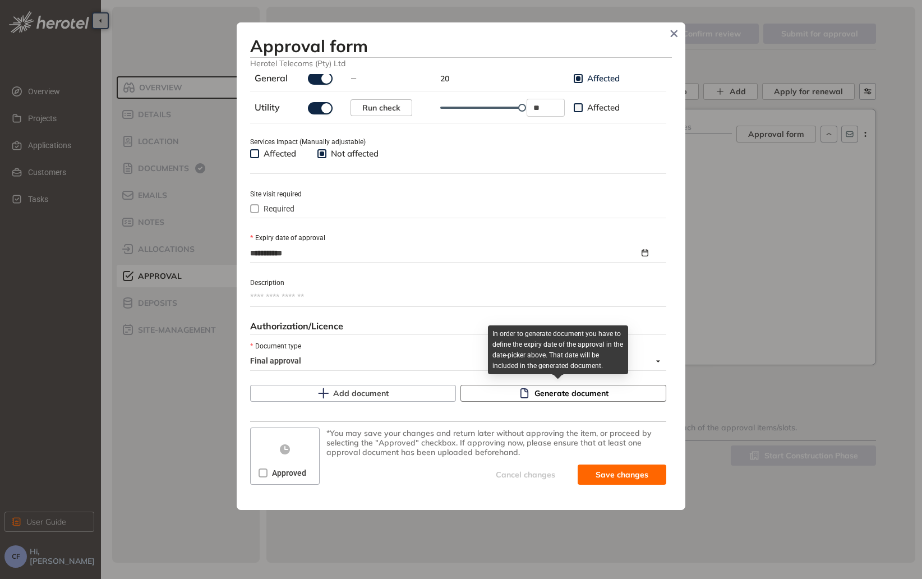
click at [550, 397] on span "Generate document" at bounding box center [572, 393] width 74 height 12
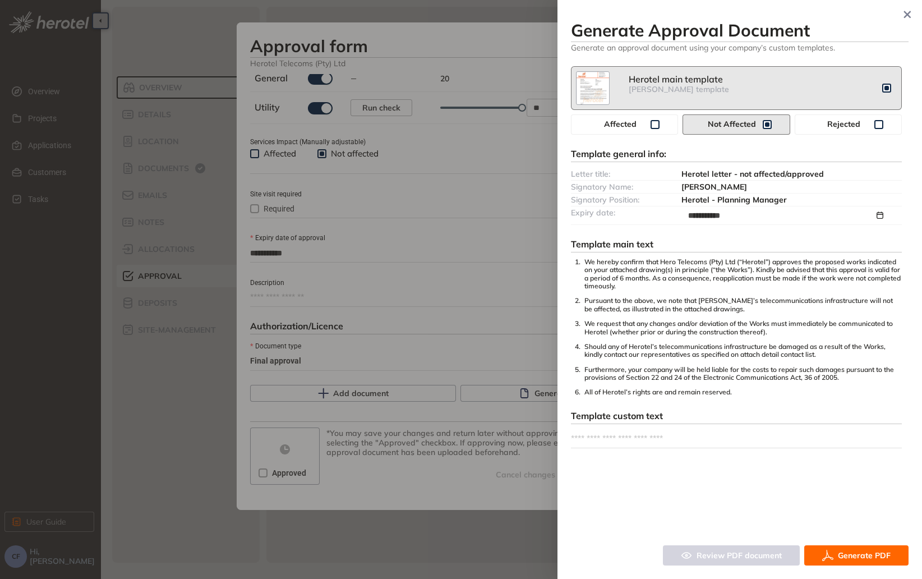
click at [855, 548] on button "Generate PDF" at bounding box center [857, 555] width 104 height 20
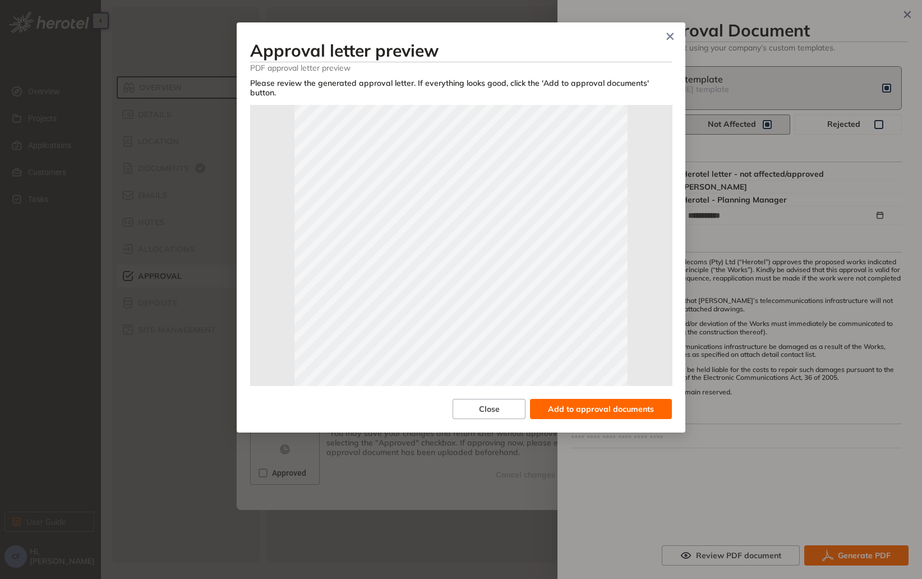
scroll to position [168, 0]
click at [594, 403] on span "Add to approval documents" at bounding box center [601, 409] width 106 height 12
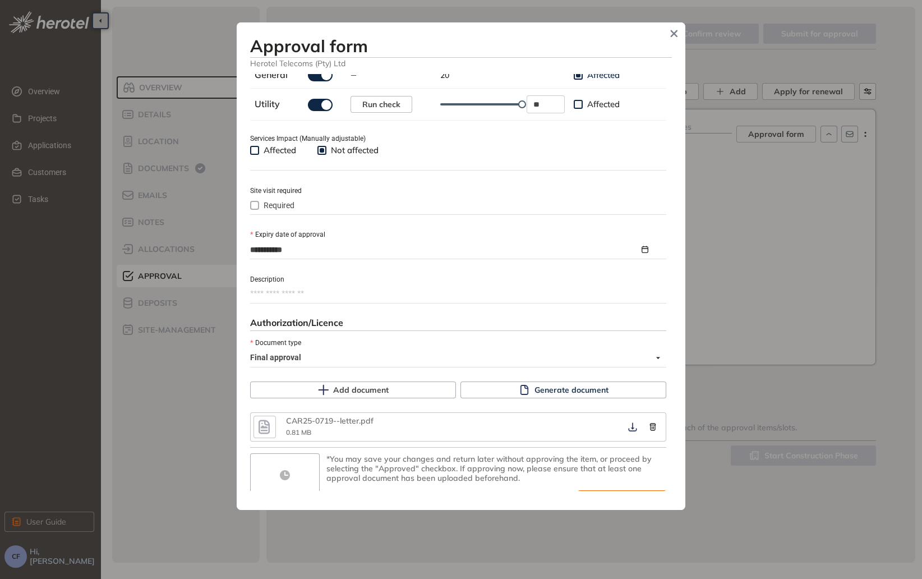
scroll to position [427, 0]
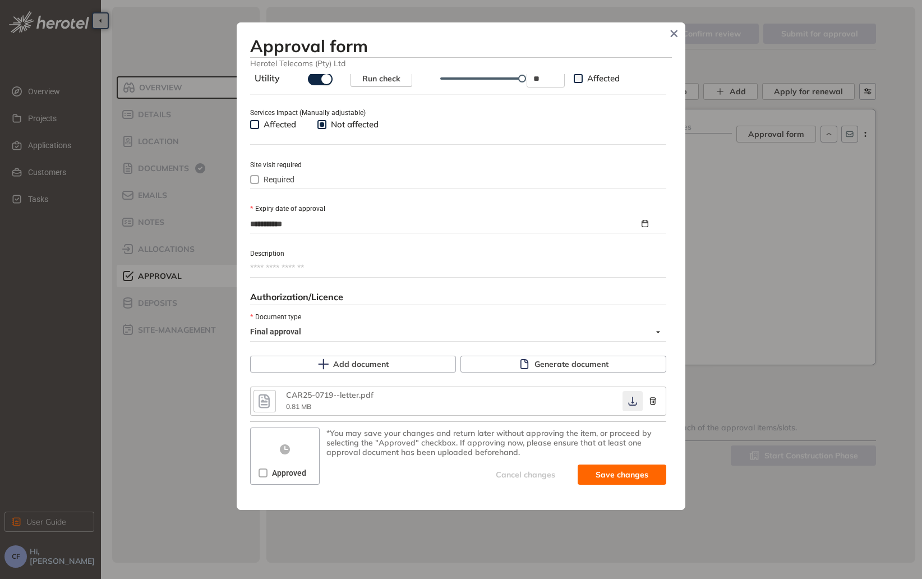
click at [628, 405] on icon "button" at bounding box center [632, 401] width 8 height 9
click at [274, 470] on span "Approved" at bounding box center [289, 473] width 43 height 12
click at [608, 478] on span "Save and approve" at bounding box center [614, 475] width 70 height 12
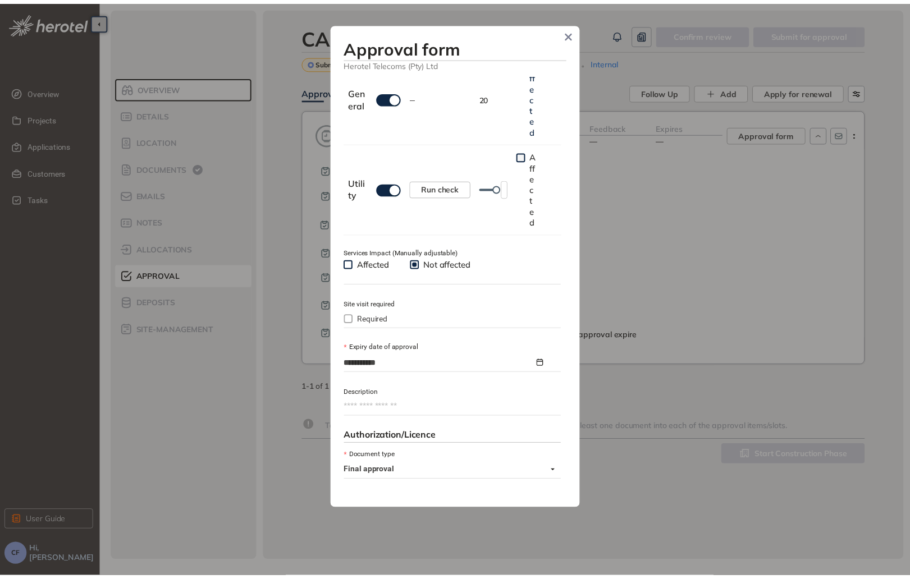
scroll to position [446, 0]
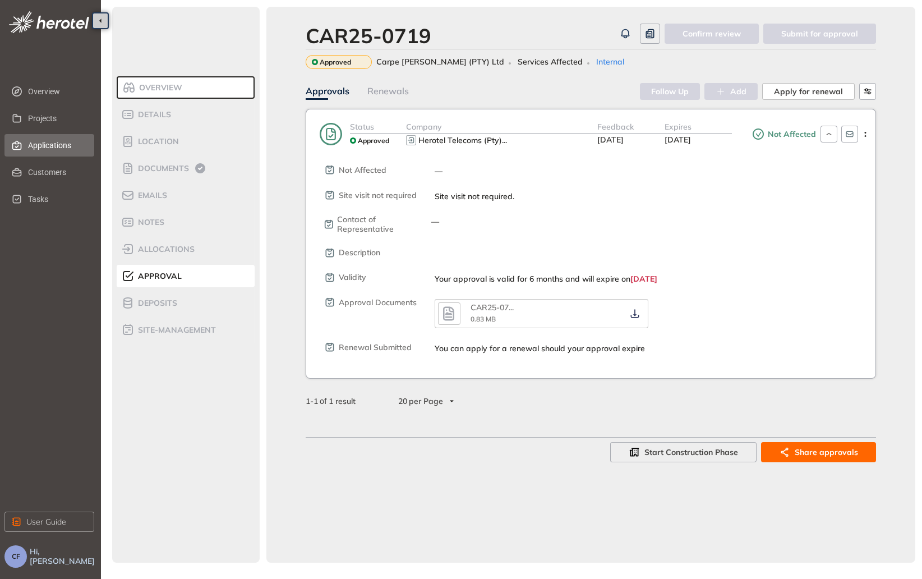
click at [33, 141] on span "Applications" at bounding box center [56, 145] width 57 height 22
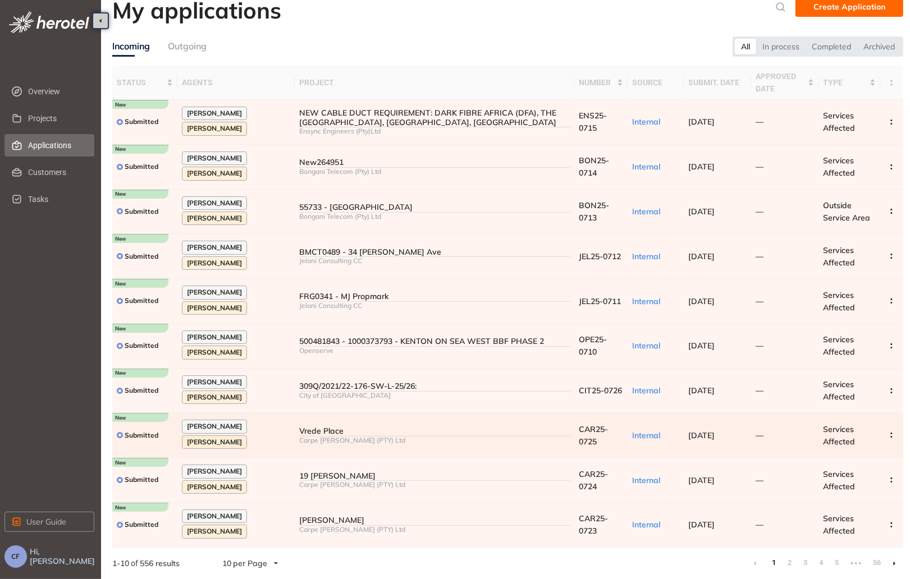
scroll to position [15, 0]
click at [791, 562] on link "2" at bounding box center [789, 562] width 11 height 17
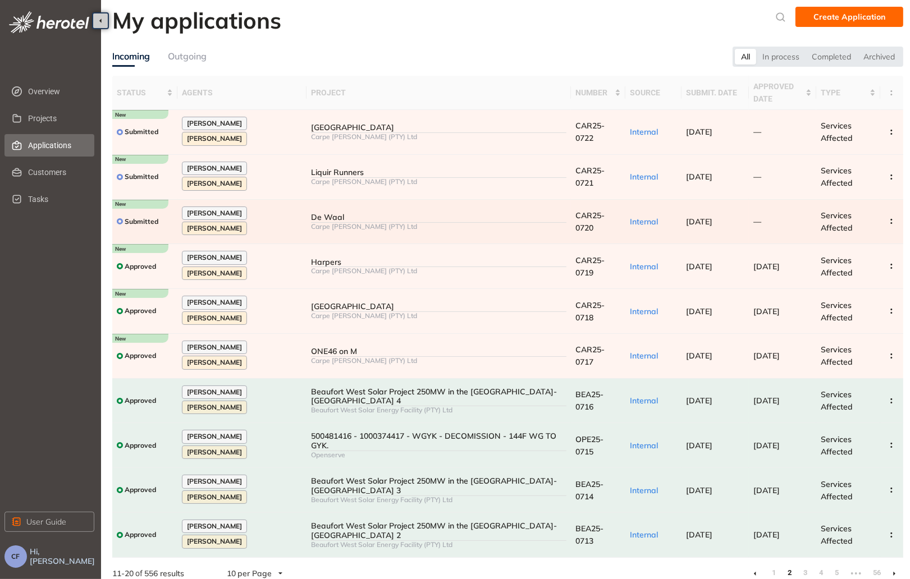
click at [463, 223] on div "Carpe [PERSON_NAME] (PTY) Ltd" at bounding box center [438, 227] width 255 height 8
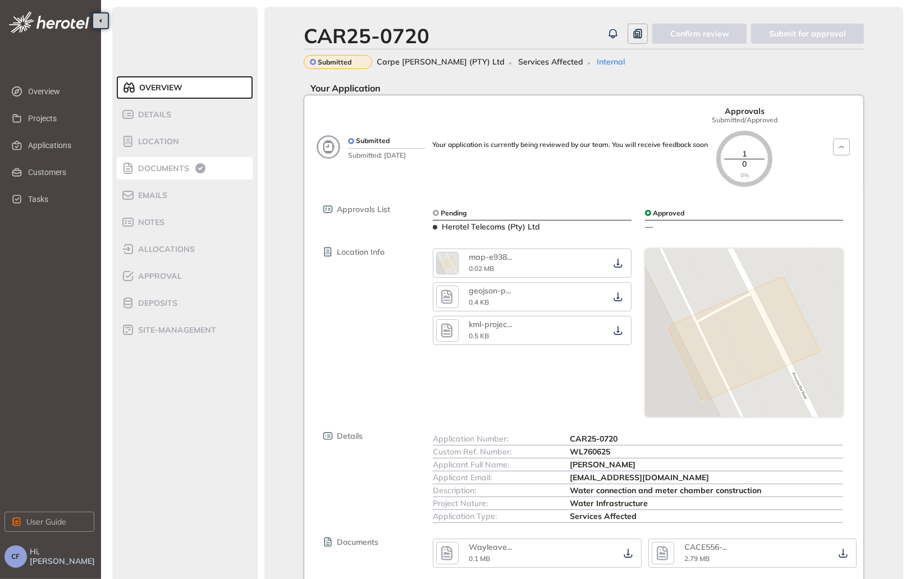
click at [177, 165] on span "Documents" at bounding box center [162, 169] width 54 height 10
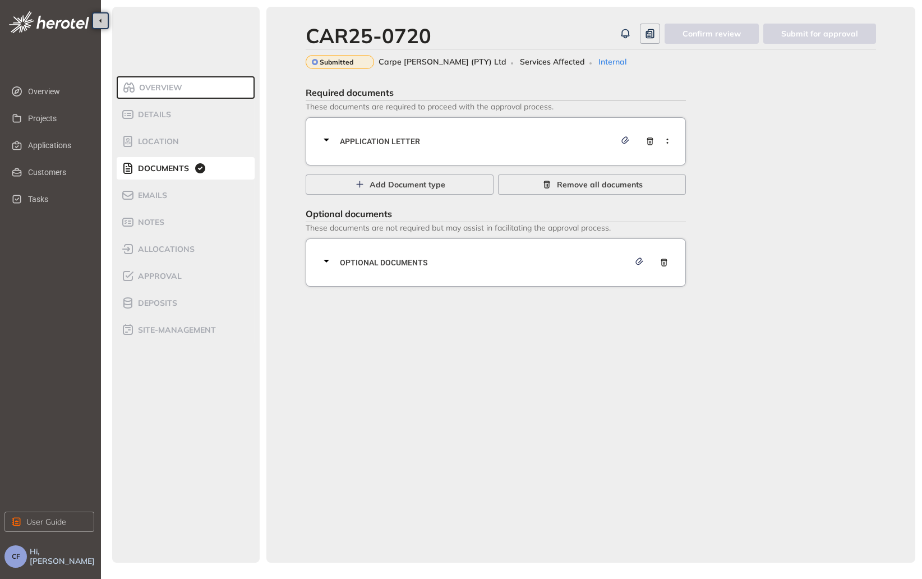
click at [477, 136] on span "Application letter" at bounding box center [478, 141] width 276 height 12
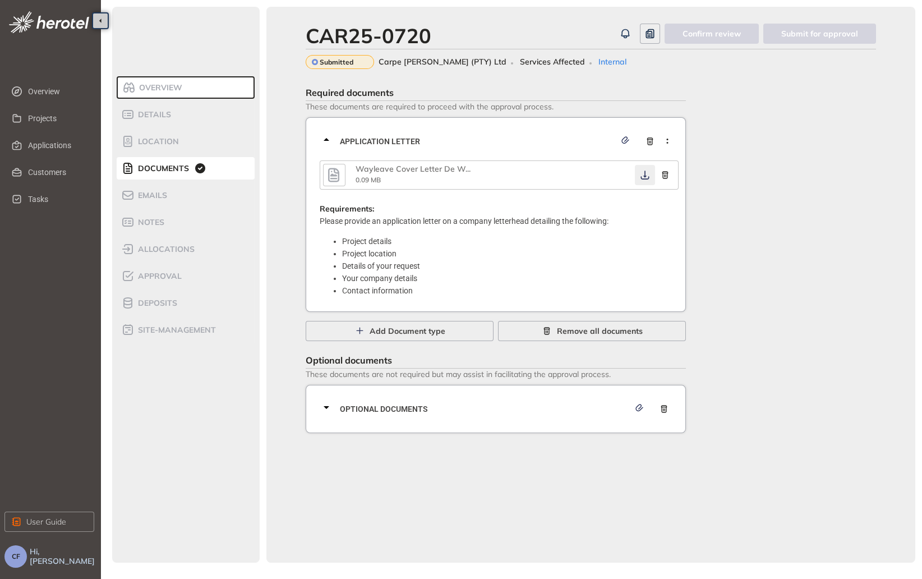
click at [642, 174] on icon "button" at bounding box center [645, 175] width 11 height 9
click at [479, 402] on div "Optional documents" at bounding box center [499, 409] width 359 height 34
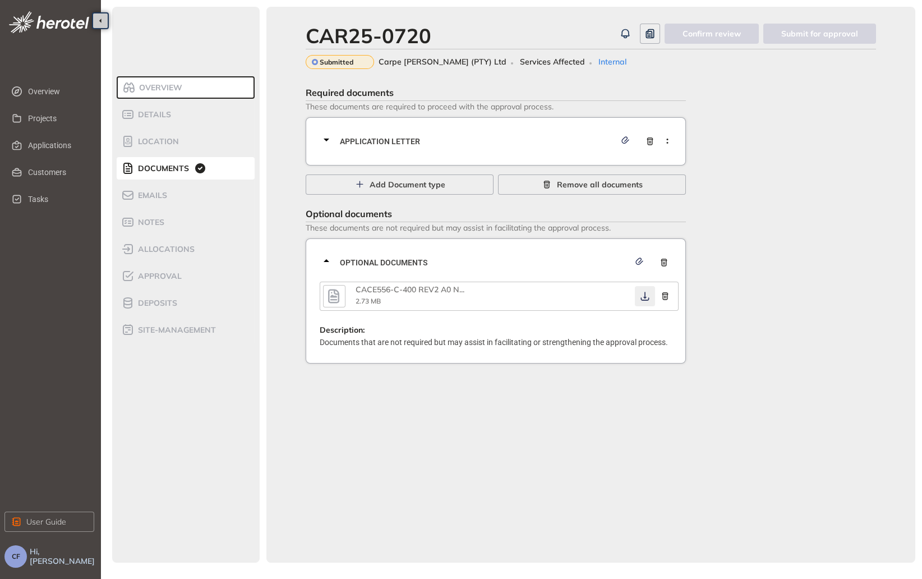
click at [644, 300] on icon "button" at bounding box center [645, 296] width 11 height 9
click at [178, 281] on span "Approval" at bounding box center [158, 277] width 47 height 10
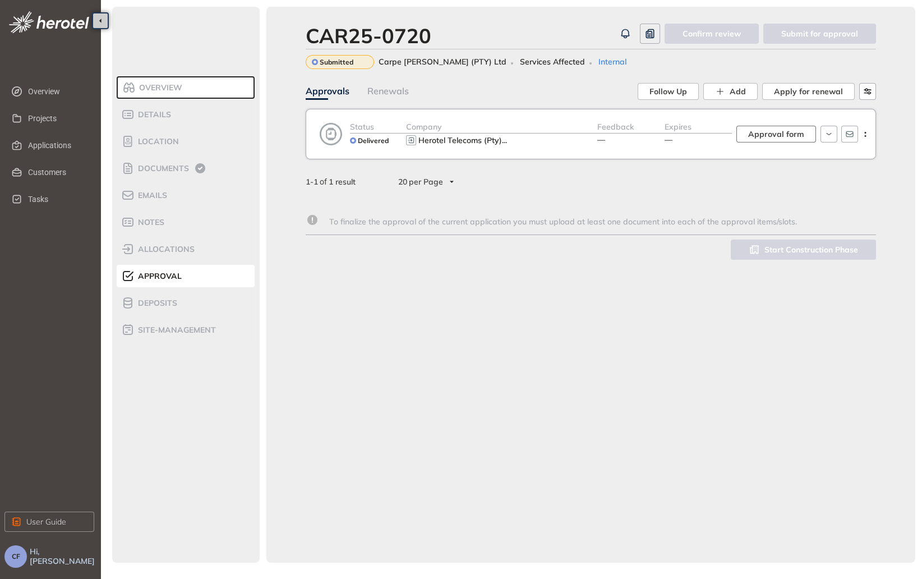
click at [772, 139] on span "Approval form" at bounding box center [777, 134] width 56 height 12
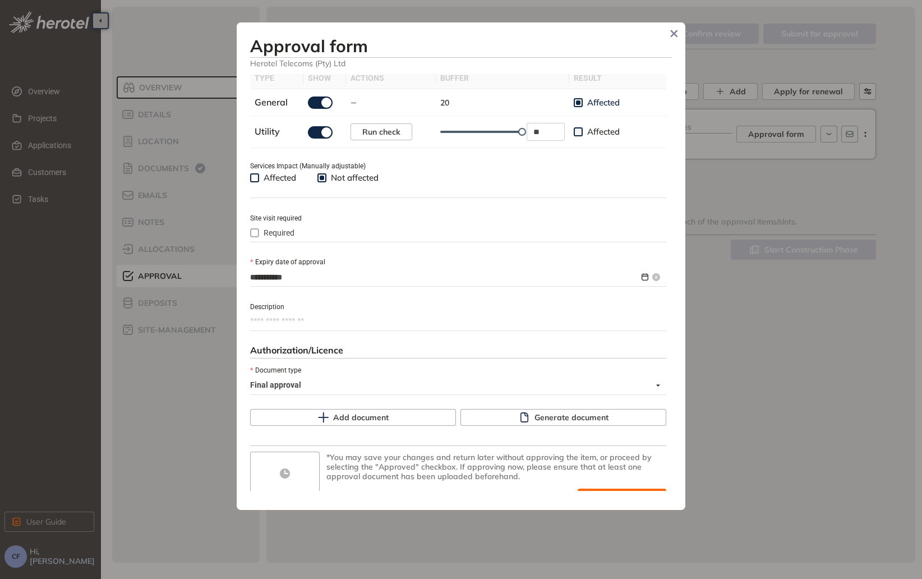
scroll to position [398, 0]
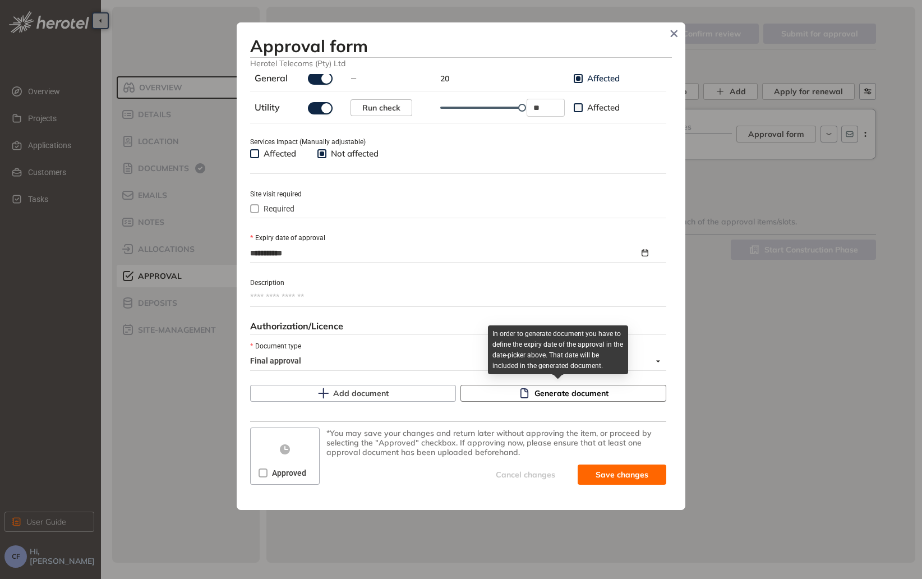
click at [524, 391] on icon "button" at bounding box center [524, 393] width 11 height 11
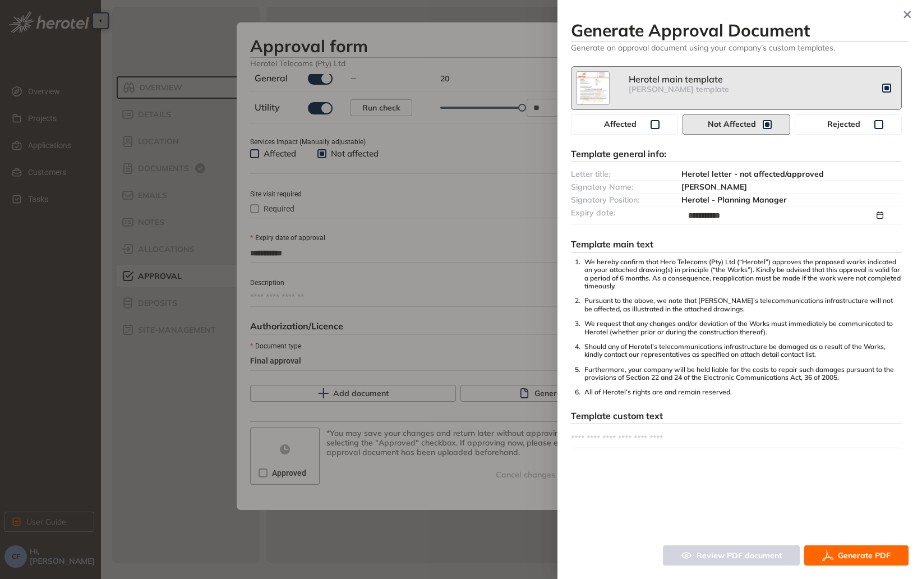
click at [857, 548] on button "Generate PDF" at bounding box center [857, 555] width 104 height 20
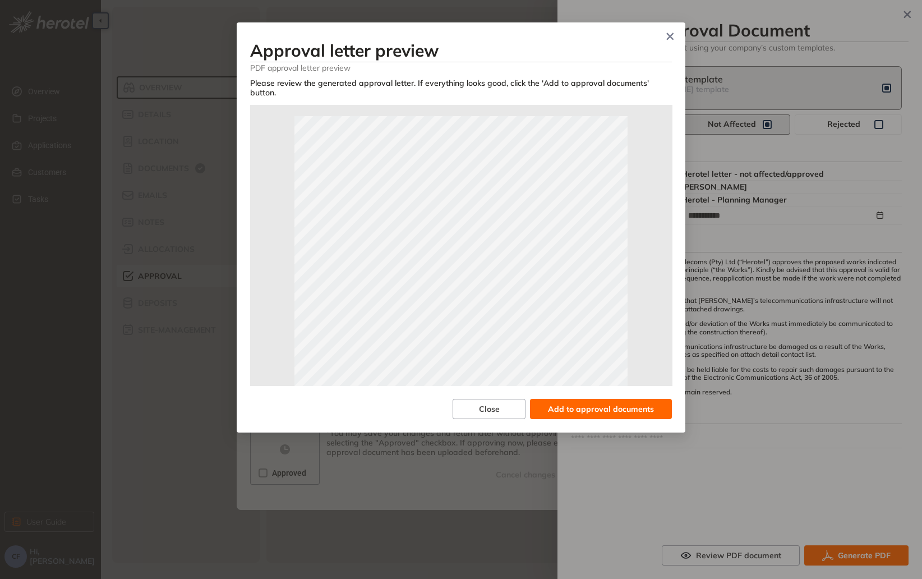
click at [599, 385] on div "Close Add to approval documents" at bounding box center [461, 402] width 422 height 34
click at [600, 403] on span "Add to approval documents" at bounding box center [601, 409] width 106 height 12
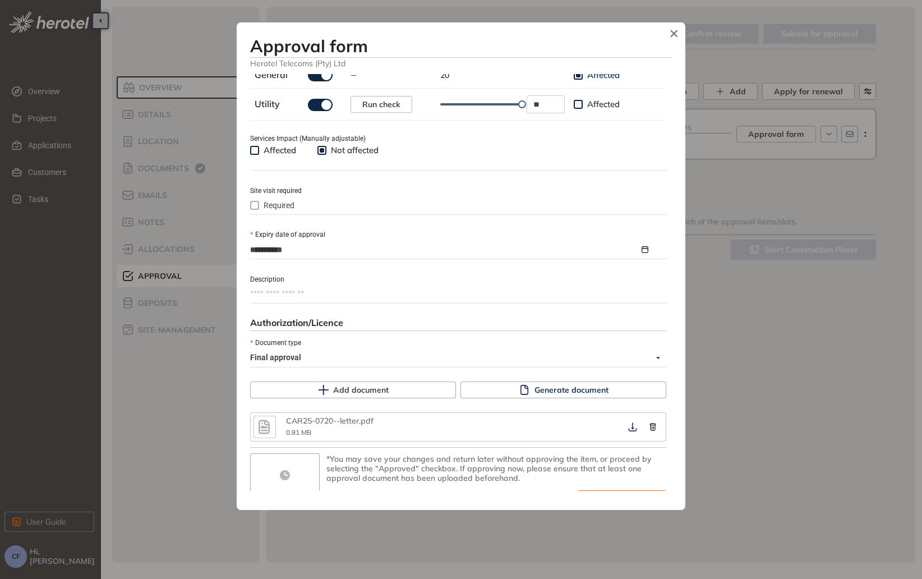
scroll to position [427, 0]
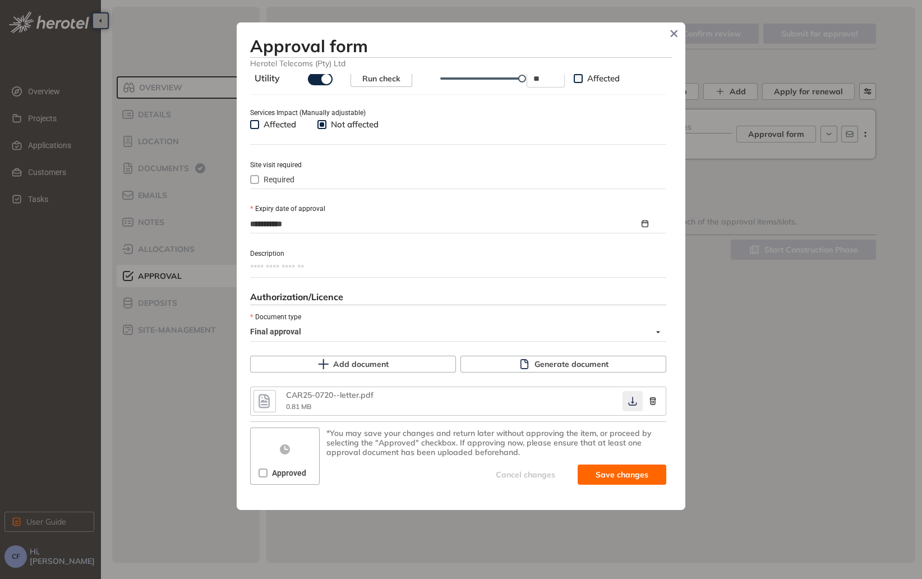
click at [625, 408] on button "button" at bounding box center [633, 401] width 20 height 20
click at [265, 477] on span at bounding box center [263, 473] width 9 height 9
click at [623, 396] on button "button" at bounding box center [633, 401] width 20 height 20
click at [627, 397] on icon "button" at bounding box center [632, 401] width 11 height 9
click at [587, 470] on span "Save and approve" at bounding box center [614, 475] width 70 height 12
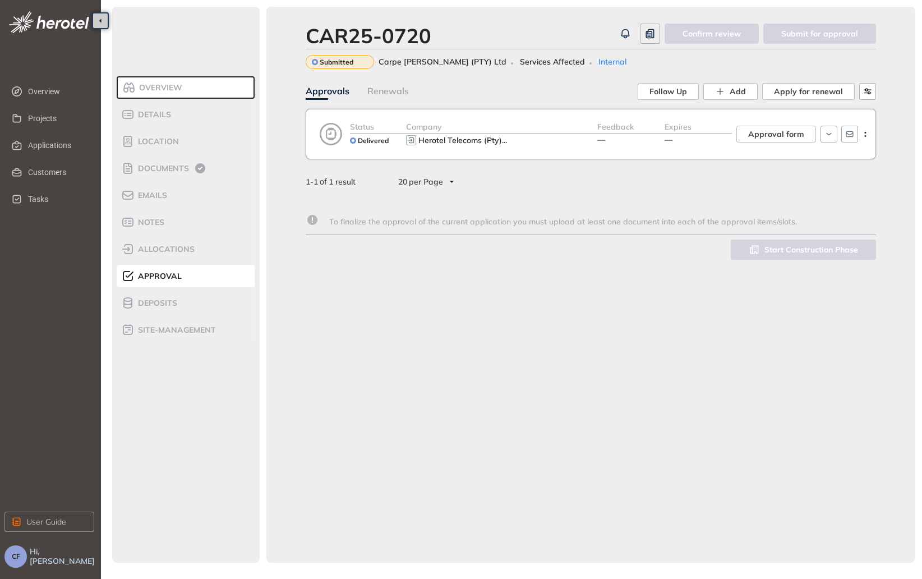
type textarea "**********"
